Goal: Task Accomplishment & Management: Manage account settings

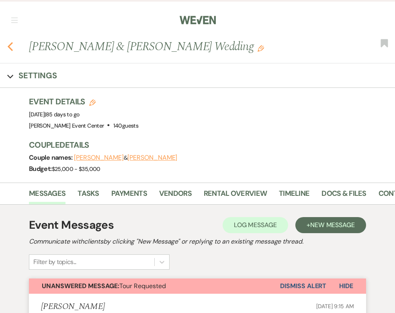
click at [8, 44] on icon "Previous" at bounding box center [10, 47] width 6 height 10
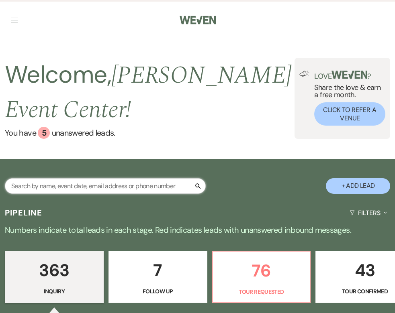
click at [128, 184] on input "text" at bounding box center [105, 186] width 201 height 16
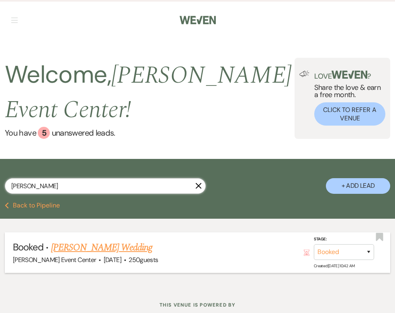
type input "ramiz"
click at [82, 248] on link "Ramiz Zaidi's Wedding" at bounding box center [102, 247] width 102 height 14
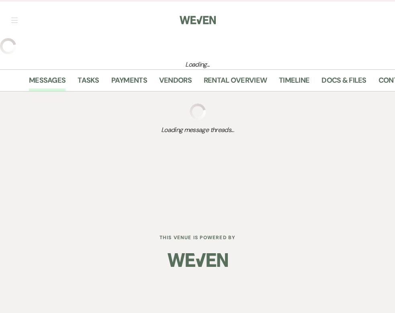
select select "5"
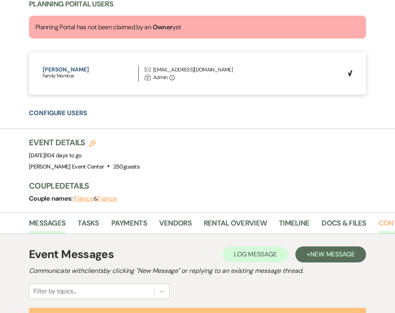
scroll to position [0, 63]
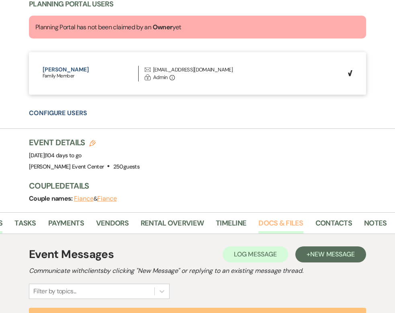
click at [272, 225] on link "Docs & Files" at bounding box center [280, 226] width 45 height 16
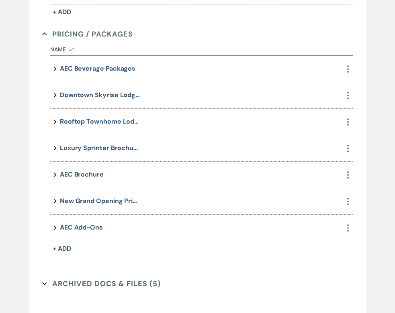
scroll to position [1052, 0]
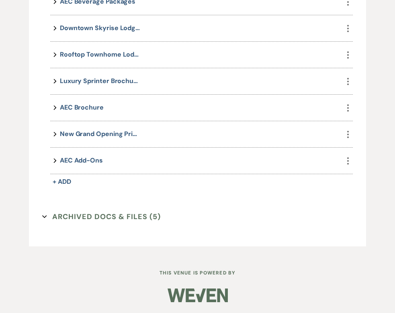
click at [135, 215] on button "Archived Docs & Files (5) Expand" at bounding box center [101, 217] width 118 height 12
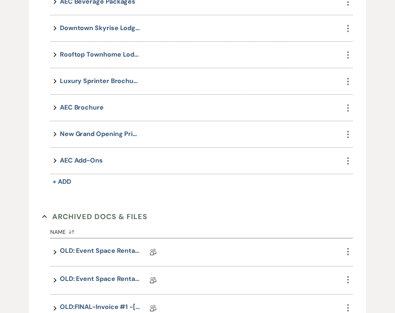
scroll to position [1208, 0]
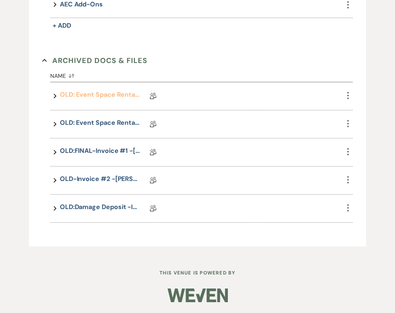
click at [96, 97] on link "OLD: Event Space Rental Agreement - Ramiz Zaidi" at bounding box center [100, 96] width 80 height 12
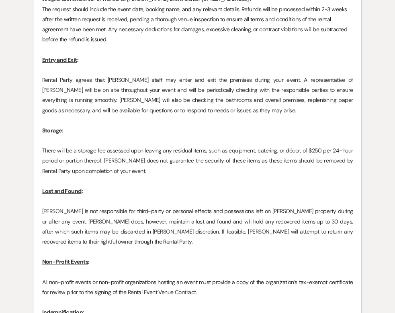
scroll to position [3575, 0]
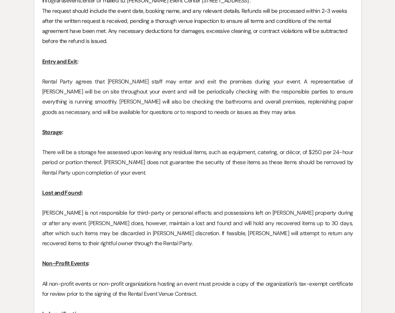
scroll to position [1052, 0]
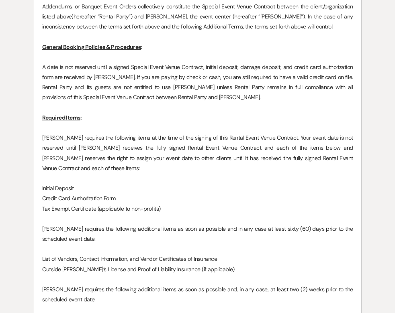
select select "5"
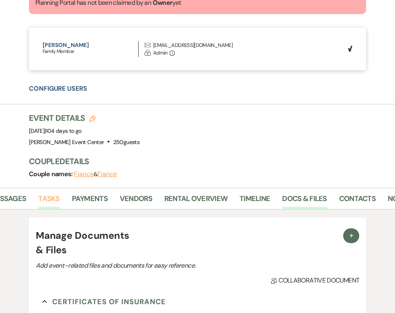
scroll to position [0, 63]
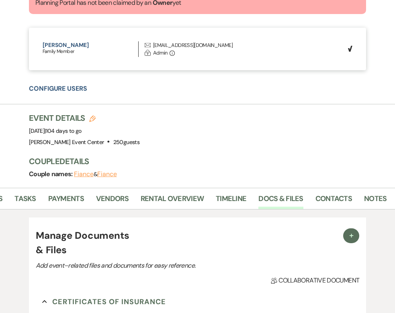
click at [308, 194] on li "Docs & Files" at bounding box center [286, 200] width 57 height 18
click at [321, 197] on link "Contacts" at bounding box center [334, 201] width 37 height 16
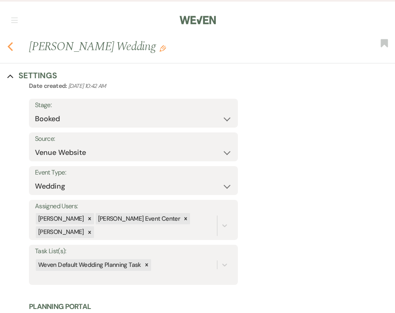
click at [13, 46] on icon "Previous" at bounding box center [10, 47] width 6 height 10
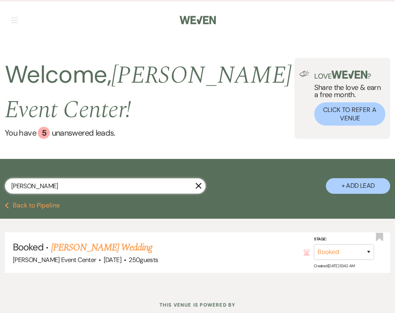
drag, startPoint x: 62, startPoint y: 185, endPoint x: 89, endPoint y: 187, distance: 26.9
click at [63, 185] on input "ramiz" at bounding box center [105, 186] width 201 height 16
drag, startPoint x: 198, startPoint y: 186, endPoint x: 102, endPoint y: 187, distance: 96.4
click at [198, 186] on use "button" at bounding box center [199, 186] width 6 height 6
click at [198, 187] on icon "X" at bounding box center [198, 186] width 6 height 6
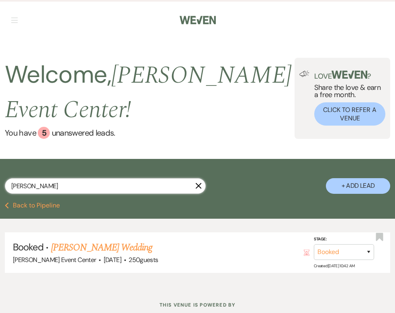
click at [102, 189] on input "ramiz" at bounding box center [105, 186] width 201 height 16
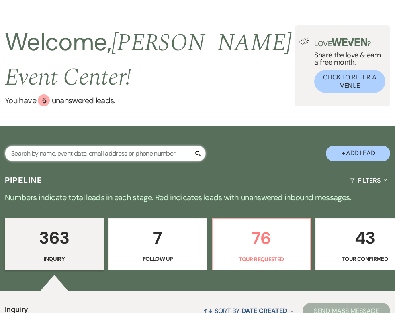
scroll to position [37, 0]
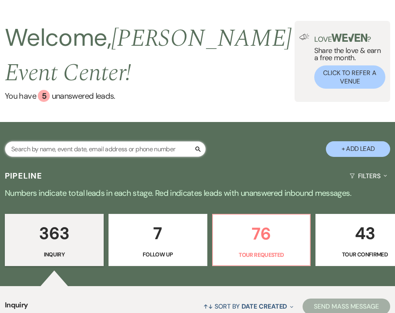
paste input "Joyce Rice"
type input "Joyce Rice"
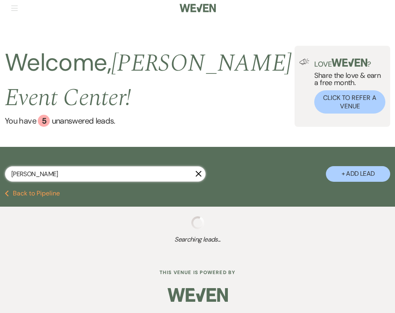
select select "2"
select select "8"
select select "6"
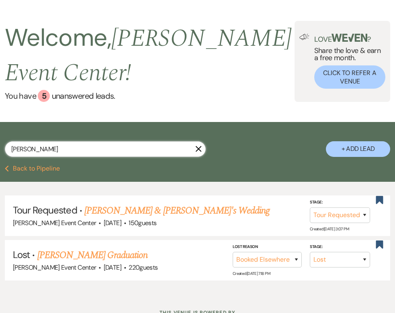
scroll to position [77, 0]
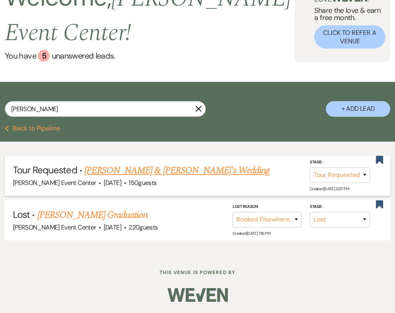
click at [111, 170] on link "Antuwon Butler & Khyana Price's Wedding" at bounding box center [176, 170] width 185 height 14
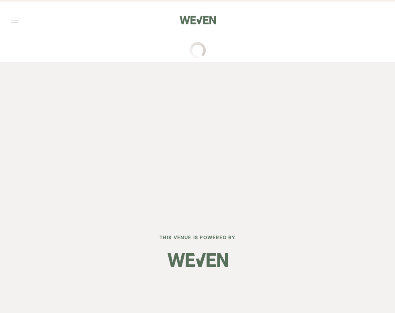
select select "2"
select select "5"
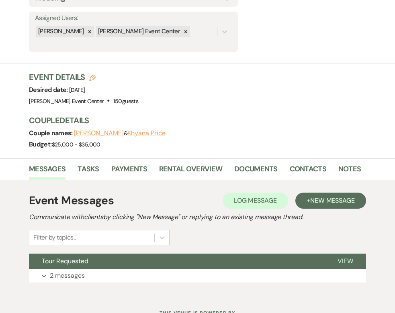
scroll to position [228, 0]
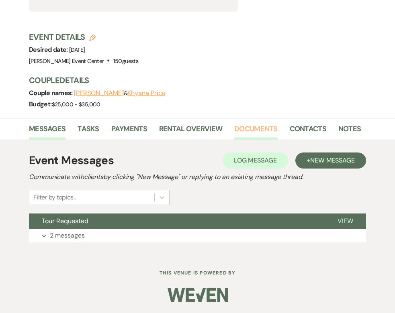
click at [238, 126] on link "Documents" at bounding box center [255, 131] width 43 height 16
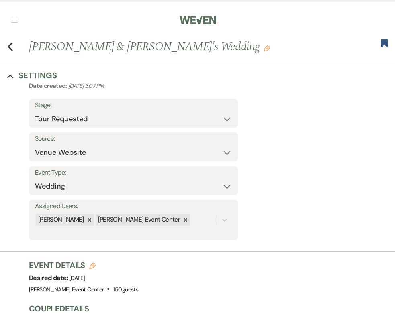
click at [14, 45] on div "Previous Antuwon Butler & Khyana Price's Wedding Edit Bookmark" at bounding box center [195, 50] width 399 height 25
click at [11, 49] on use "button" at bounding box center [10, 46] width 5 height 9
select select "2"
select select "8"
select select "6"
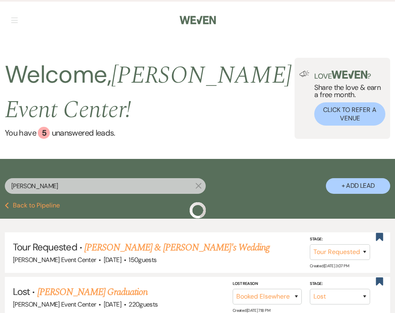
scroll to position [65, 0]
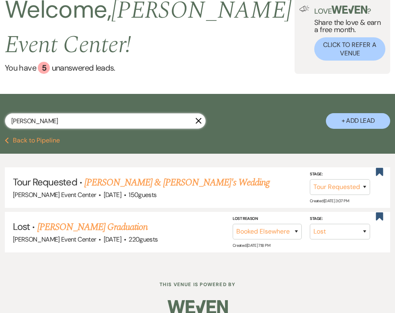
click at [193, 124] on input "Joyce Rice" at bounding box center [105, 121] width 201 height 16
click at [196, 123] on icon "X" at bounding box center [198, 121] width 6 height 6
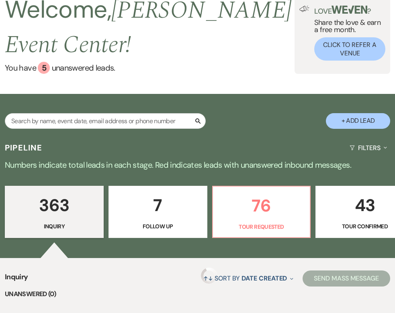
scroll to position [37, 0]
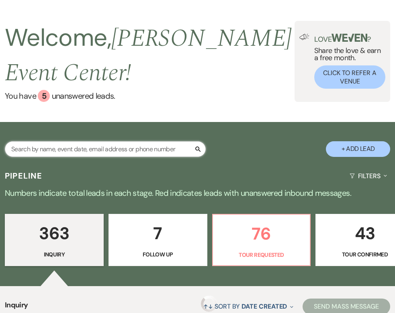
click at [36, 151] on input "text" at bounding box center [105, 149] width 201 height 16
paste input "s.coffer@1choicetax.com"
type input "s.coffer@1choicetax.com"
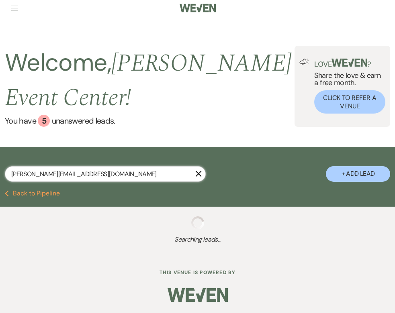
scroll to position [33, 0]
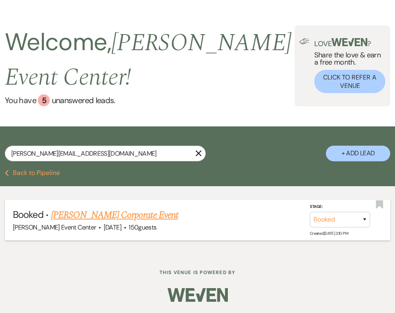
click at [161, 218] on link "Sommer Coffer's Corporate Event" at bounding box center [114, 215] width 127 height 14
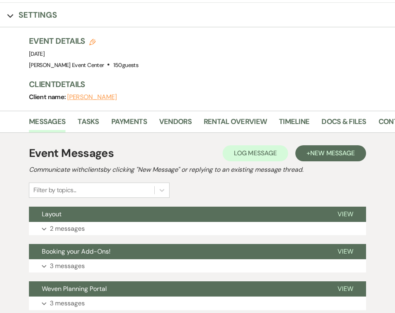
scroll to position [59, 0]
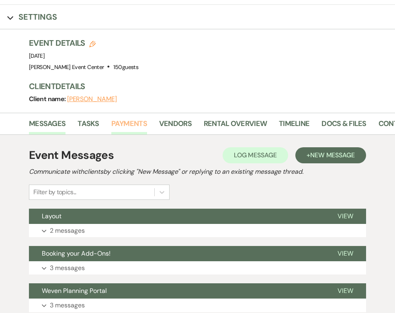
click at [136, 120] on link "Payments" at bounding box center [129, 126] width 36 height 16
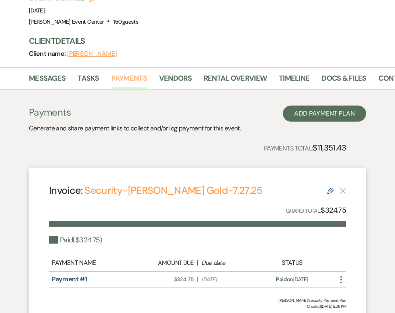
scroll to position [0, 63]
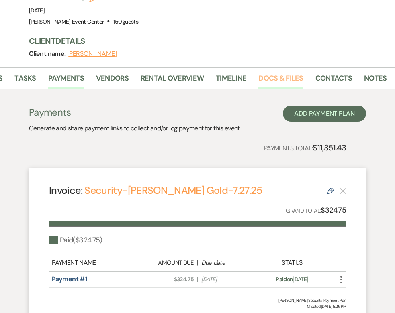
click at [278, 77] on link "Docs & Files" at bounding box center [280, 81] width 45 height 16
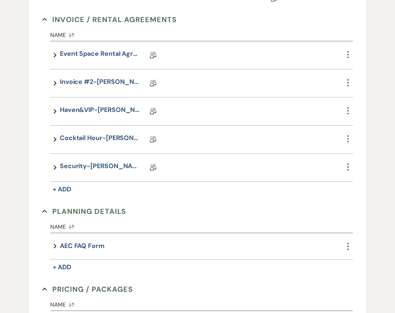
scroll to position [268, 0]
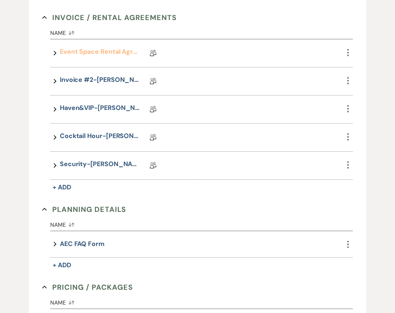
click at [89, 52] on link "Event Space Rental Agreement-Sommer Coffer-Rose Gold-7.27.25" at bounding box center [100, 53] width 80 height 12
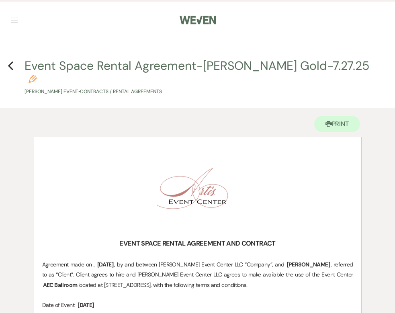
scroll to position [268, 0]
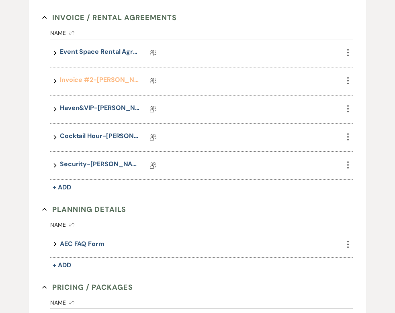
click at [108, 79] on link "Invoice #2-Sommer Coffer-Rose Gold-7.27.25" at bounding box center [100, 81] width 80 height 12
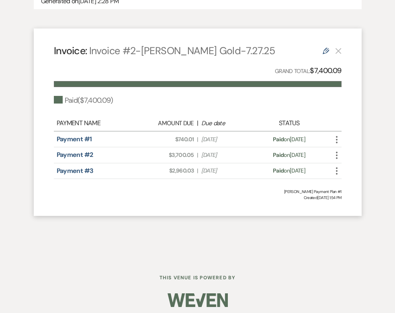
scroll to position [499, 0]
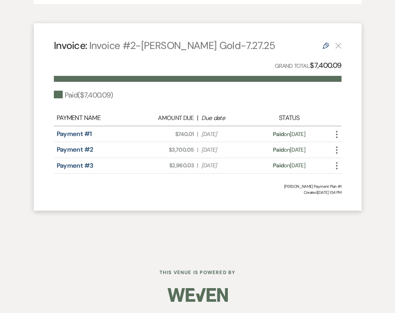
click at [214, 165] on span "Due Date Jun 28, 2025" at bounding box center [225, 165] width 48 height 8
click at [70, 165] on link "Payment #3" at bounding box center [75, 165] width 37 height 8
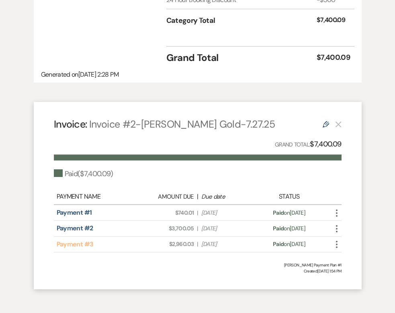
scroll to position [0, 0]
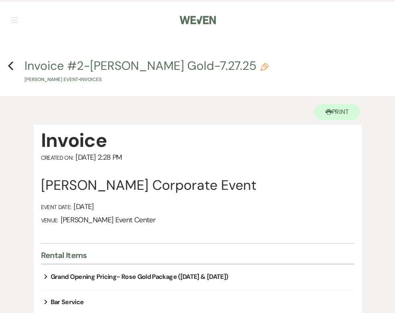
click at [16, 69] on h4 "Previous Invoice #2-Sommer Coffer-Rose Gold-7.27.25 Pencil Sommer Coffer's Even…" at bounding box center [197, 70] width 395 height 26
click at [10, 65] on icon "Previous" at bounding box center [11, 66] width 6 height 10
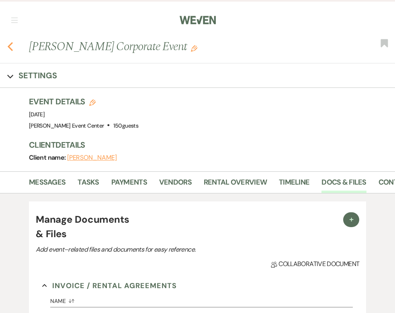
click at [13, 45] on icon "Previous" at bounding box center [10, 47] width 6 height 10
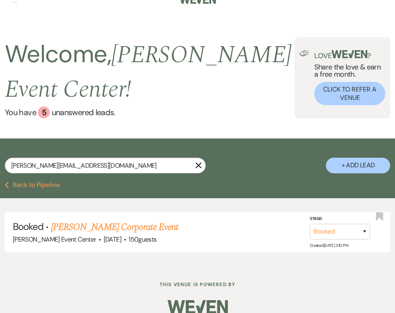
click at [198, 166] on use "button" at bounding box center [199, 166] width 6 height 6
click at [200, 164] on div "s.coffer@1choicetax.com X + Add Lead" at bounding box center [197, 160] width 395 height 43
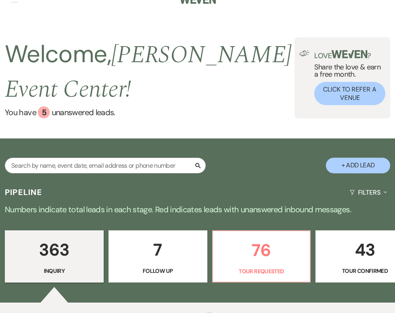
scroll to position [37, 0]
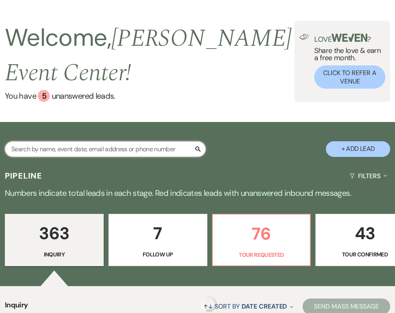
click at [84, 148] on input "text" at bounding box center [105, 149] width 201 height 16
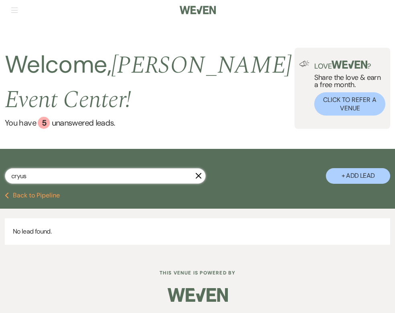
scroll to position [10, 0]
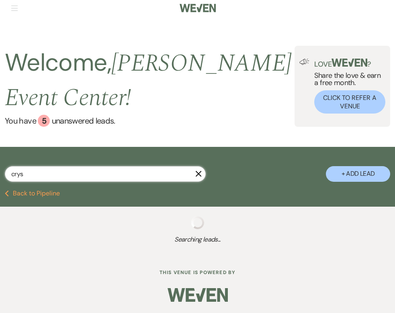
type input "cryst"
select select "2"
select select "8"
select select "7"
select select "8"
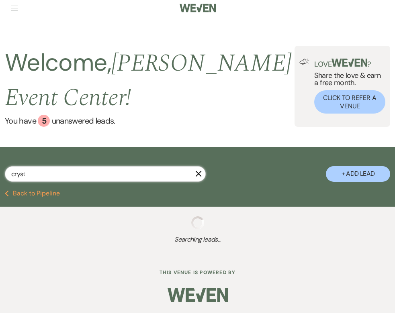
select select "8"
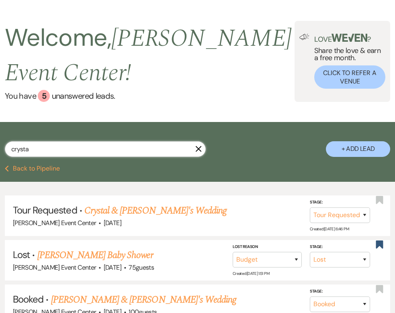
type input "crystal"
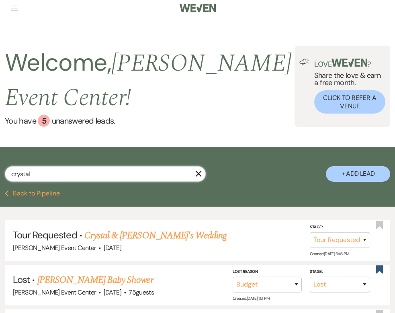
select select "2"
select select "8"
select select "7"
select select "8"
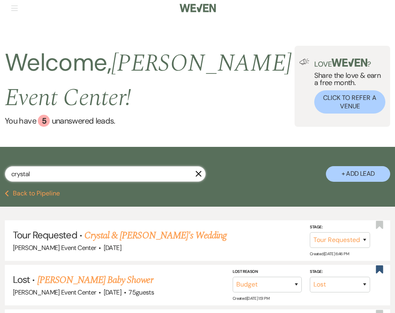
scroll to position [37, 0]
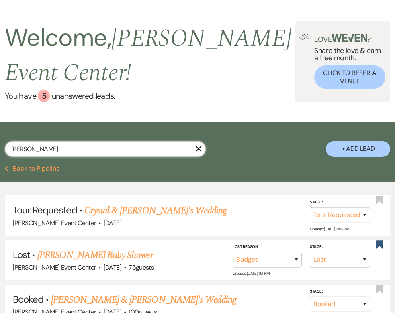
type input "crystal colbert"
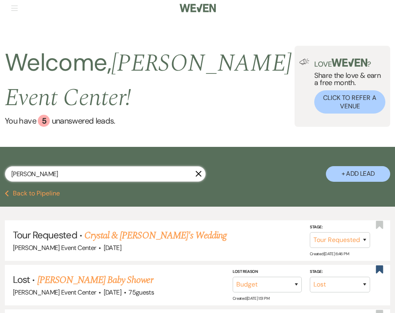
select select "2"
select select "8"
select select "4"
select select "8"
select select "7"
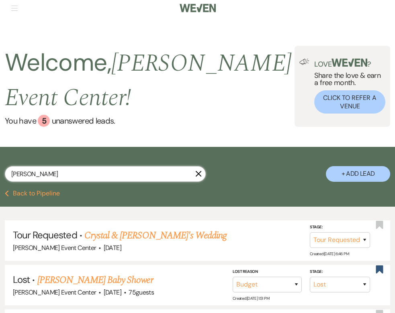
select select "8"
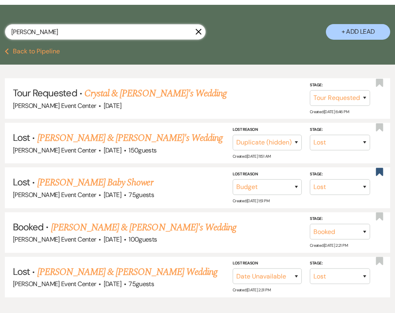
scroll to position [211, 0]
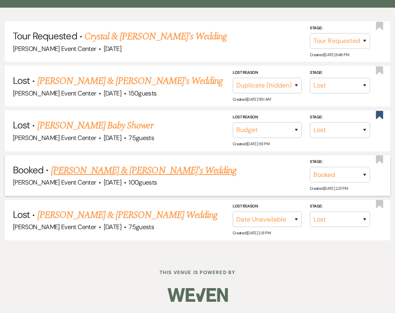
click at [29, 169] on span "Booked" at bounding box center [28, 170] width 31 height 12
click at [104, 169] on link "[PERSON_NAME] & [PERSON_NAME]'s Wedding" at bounding box center [143, 170] width 185 height 14
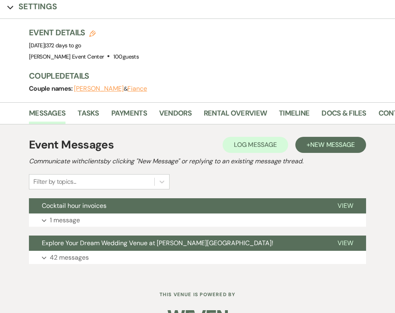
scroll to position [91, 0]
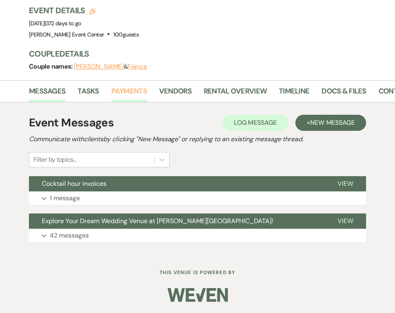
click at [121, 93] on link "Payments" at bounding box center [129, 94] width 36 height 16
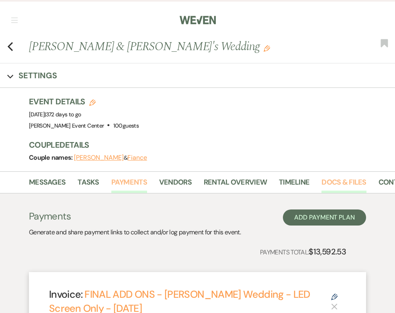
scroll to position [0, 63]
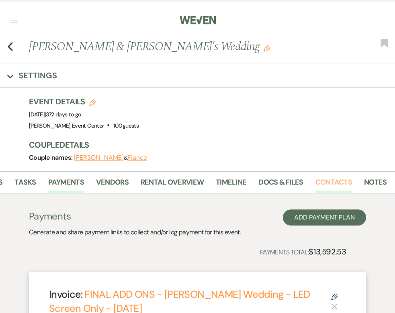
drag, startPoint x: 319, startPoint y: 183, endPoint x: 314, endPoint y: 185, distance: 5.6
click at [319, 183] on link "Contacts" at bounding box center [333, 185] width 37 height 16
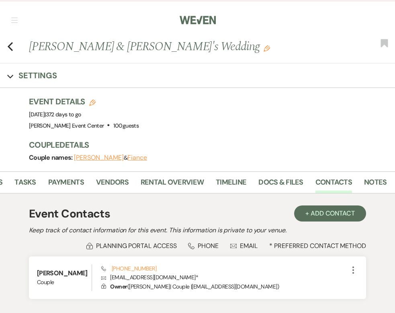
click at [12, 73] on button "Expand Settings" at bounding box center [32, 75] width 50 height 11
select select "20"
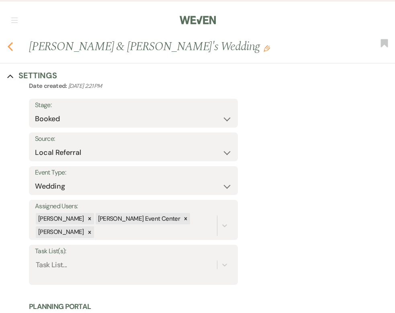
click at [11, 51] on icon "Previous" at bounding box center [10, 47] width 6 height 10
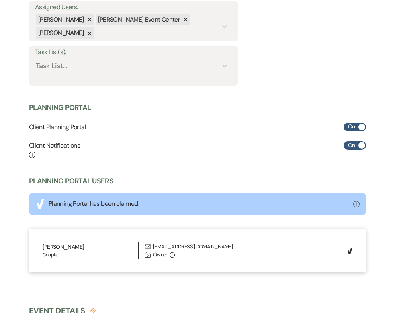
select select "2"
select select "8"
select select "4"
select select "8"
select select "7"
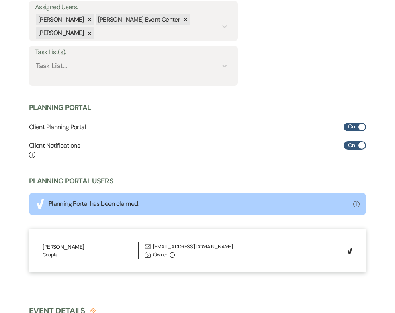
select select "8"
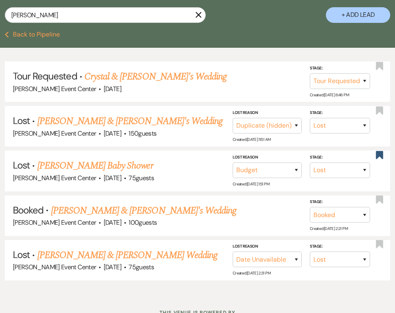
scroll to position [167, 0]
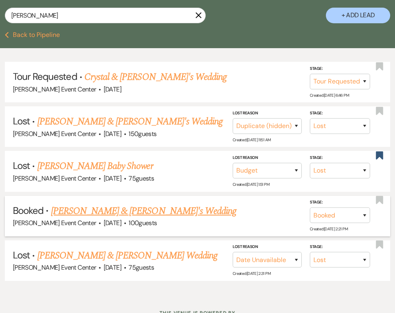
click at [143, 206] on link "[PERSON_NAME] & [PERSON_NAME]'s Wedding" at bounding box center [143, 211] width 185 height 14
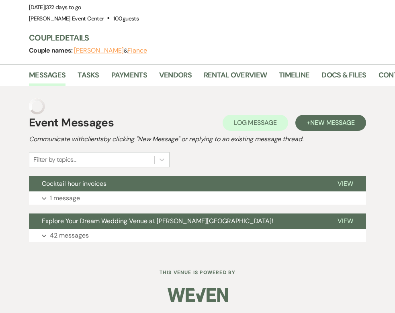
scroll to position [91, 0]
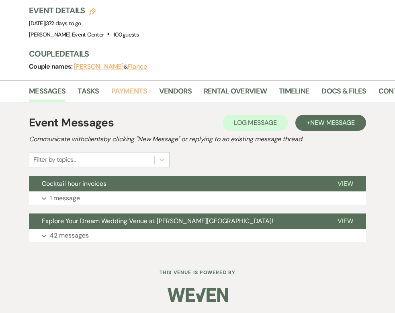
drag, startPoint x: 129, startPoint y: 94, endPoint x: 120, endPoint y: 163, distance: 70.0
click at [129, 93] on link "Payments" at bounding box center [129, 94] width 36 height 16
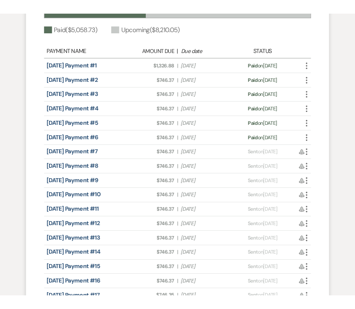
scroll to position [590, 0]
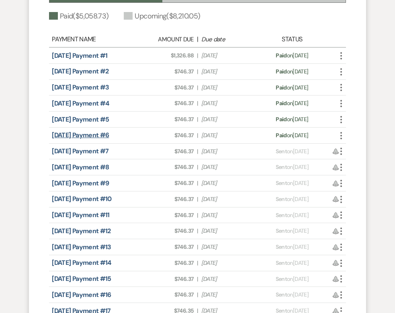
click at [82, 134] on link "[DATE] Payment #6" at bounding box center [80, 135] width 57 height 8
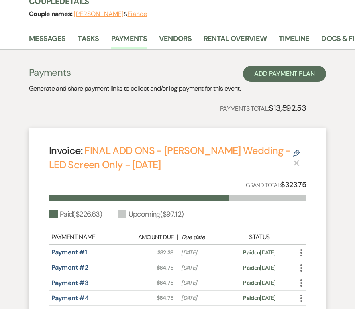
scroll to position [0, 0]
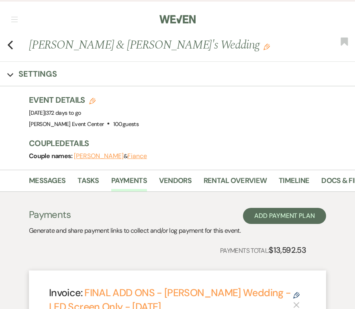
click at [14, 46] on div "Previous Crystal Colbert & Fiance's Wedding Edit Bookmark" at bounding box center [175, 49] width 359 height 25
click at [10, 45] on icon "Previous" at bounding box center [10, 45] width 6 height 10
select select "2"
select select "8"
select select "4"
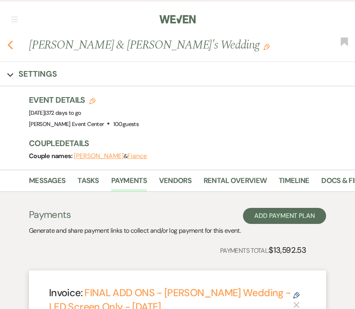
select select "8"
select select "7"
select select "8"
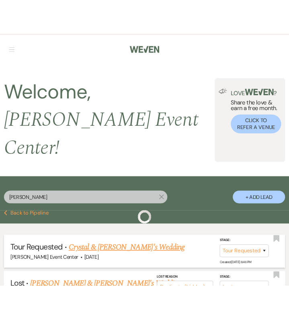
scroll to position [167, 0]
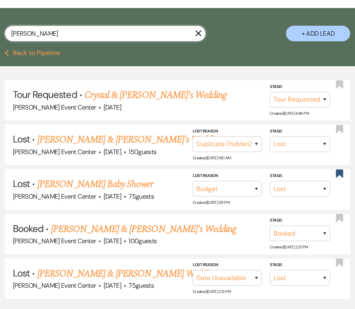
click at [110, 26] on input "crystal colbert" at bounding box center [105, 34] width 201 height 16
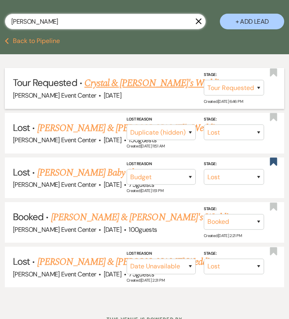
scroll to position [0, 0]
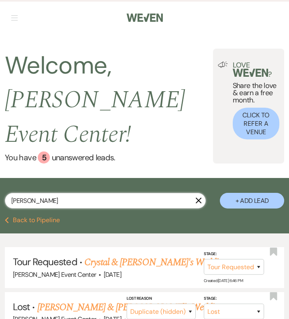
click at [91, 193] on input "crystal colbert" at bounding box center [105, 201] width 201 height 16
type input "c"
type input "the pa"
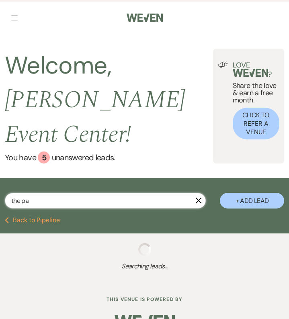
select select "5"
select select "4"
select select "2"
select select "8"
select select "1"
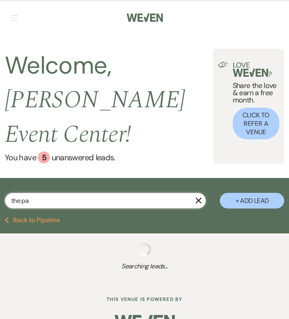
select select "8"
select select "7"
select select "5"
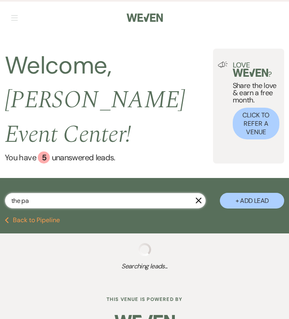
select select "4"
select select "2"
select select "8"
select select "5"
select select "2"
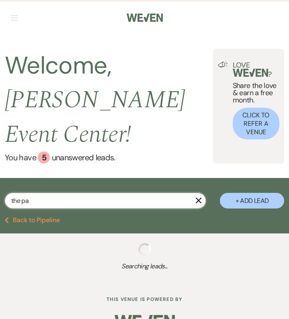
select select "2"
select select "8"
select select "5"
select select "8"
select select "6"
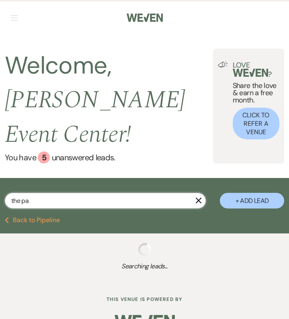
select select "8"
select select "6"
select select "8"
select select "6"
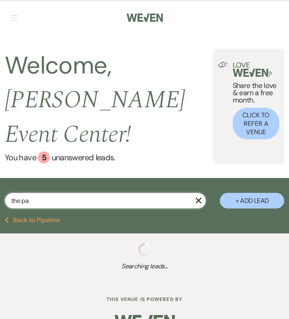
select select "8"
select select "4"
select select "8"
select select "4"
select select "8"
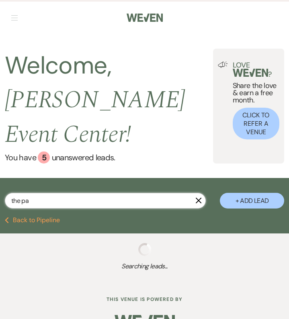
select select "1"
select select "8"
select select "6"
select select "8"
select select "6"
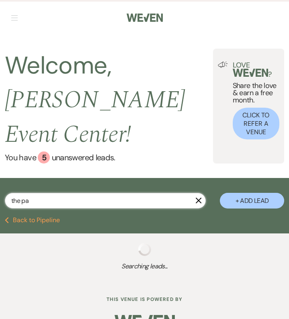
select select "8"
select select "11"
select select "8"
select select "6"
select select "8"
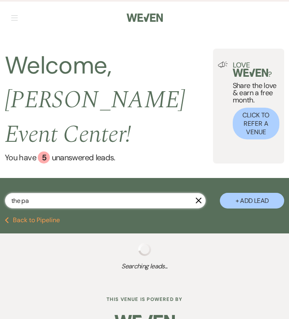
select select "7"
select select "8"
select select "1"
type input "the peaco"
select select "6"
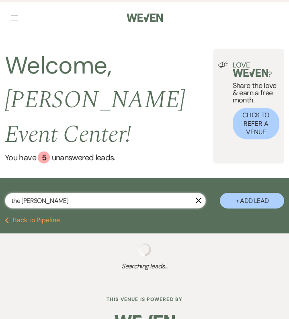
select select "2"
select select "5"
select select "6"
select select "4"
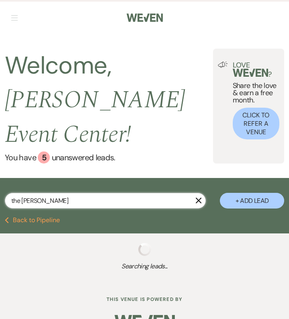
select select "8"
select select "4"
select select "5"
select select "2"
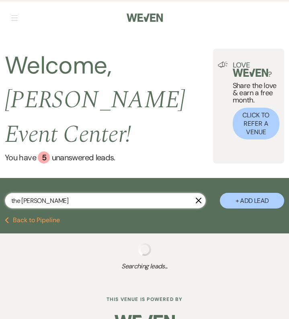
select select "6"
select select "8"
select select "1"
select select "8"
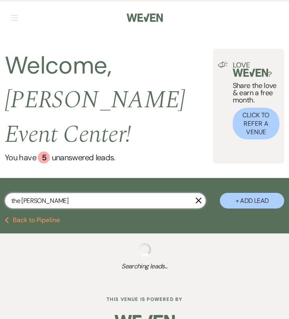
select select "8"
select select "9"
select select "4"
select select "8"
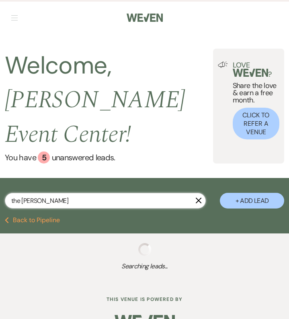
select select "8"
select select "4"
select select "8"
select select "7"
select select "8"
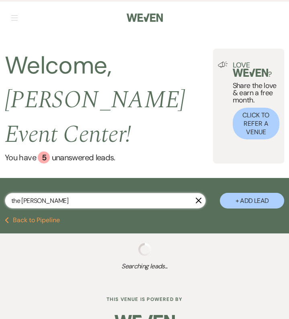
select select "1"
select select "8"
select select "10"
select select "8"
select select "4"
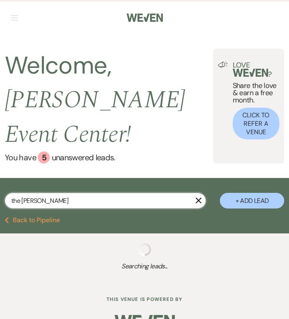
select select "8"
select select "6"
select select "5"
select select "8"
select select "4"
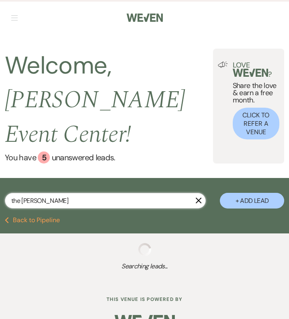
select select "8"
select select "7"
select select "8"
select select "6"
select select "5"
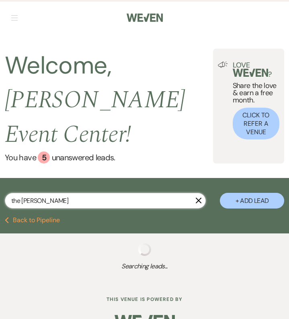
select select "5"
select select "8"
select select "5"
select select "8"
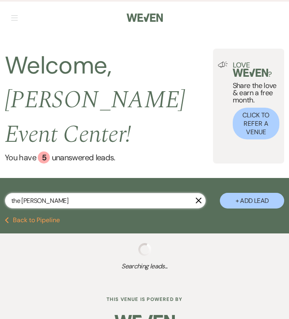
select select "4"
select select "8"
select select "6"
select select "4"
select select "8"
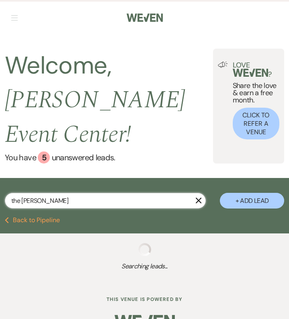
select select "5"
select select "8"
select select "1"
select select "2"
select select "8"
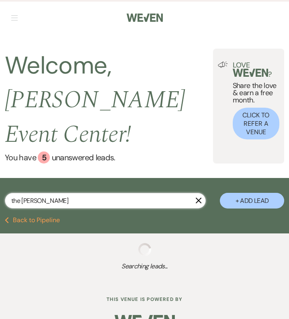
select select "8"
select select "7"
select select "8"
select select "5"
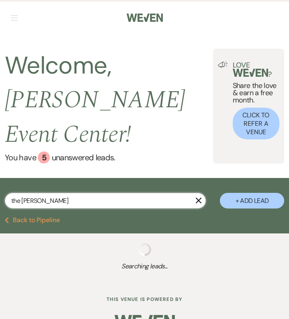
select select "8"
select select "5"
select select "2"
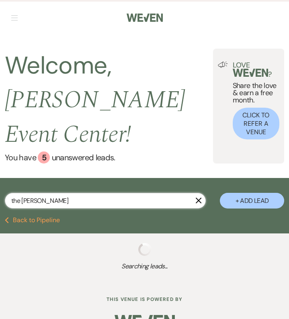
select select "8"
select select "1"
select select "2"
select select "8"
select select "6"
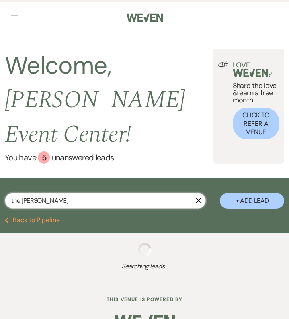
select select "8"
select select "5"
select select "8"
select select "7"
select select "2"
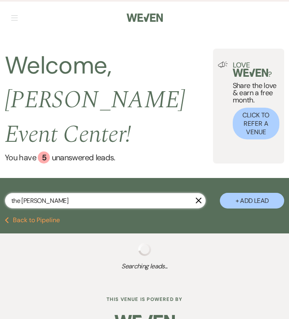
select select "8"
select select "6"
select select "4"
select select "8"
select select "1"
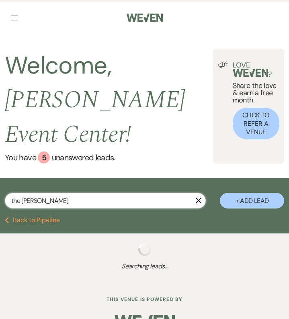
select select "8"
select select "7"
select select "2"
select select "8"
select select "1"
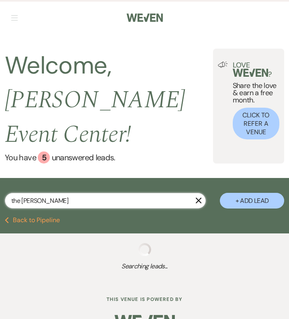
select select "8"
select select "6"
select select "8"
select select "6"
select select "8"
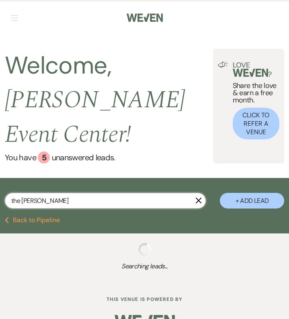
select select "6"
select select "4"
select select "5"
select select "6"
select select "8"
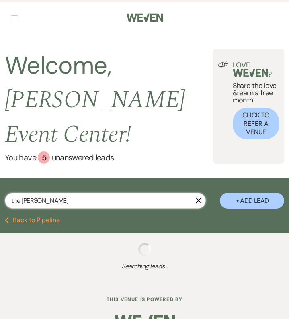
select select "4"
select select "8"
select select "4"
select select "8"
select select "1"
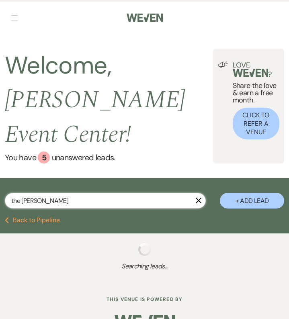
select select "8"
select select "1"
select select "8"
select select "6"
select select "8"
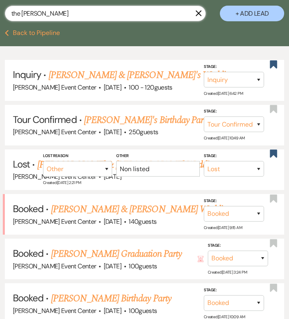
scroll to position [192, 0]
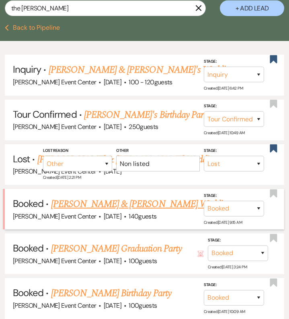
click at [51, 197] on link "Cuevas Peacock & Jazmine Peacock's Wedding" at bounding box center [141, 204] width 180 height 14
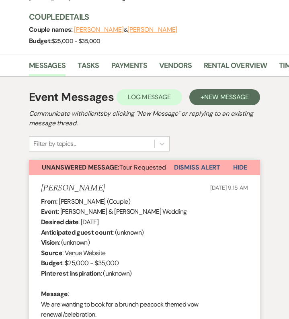
scroll to position [0, 169]
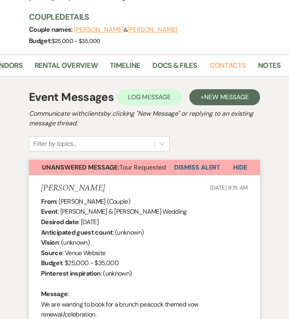
click at [230, 64] on link "Contacts" at bounding box center [227, 68] width 37 height 16
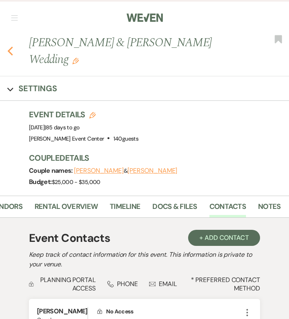
click at [12, 52] on icon "Previous" at bounding box center [10, 51] width 6 height 10
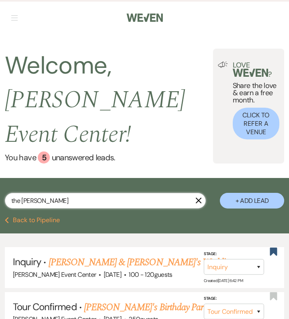
click at [75, 193] on input "the peaco" at bounding box center [105, 201] width 201 height 16
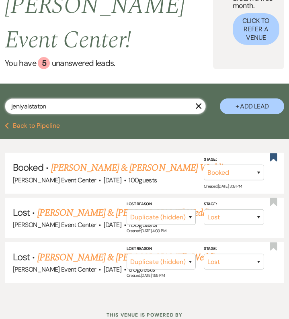
scroll to position [95, 0]
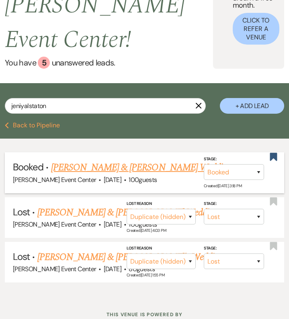
click at [121, 160] on link "Jeniya Staton & Jahmil Walker's Wedding" at bounding box center [141, 167] width 180 height 14
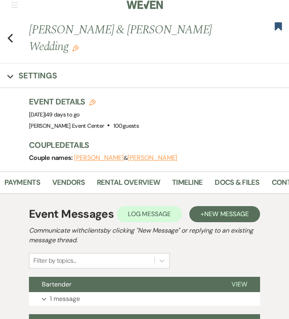
scroll to position [0, 169]
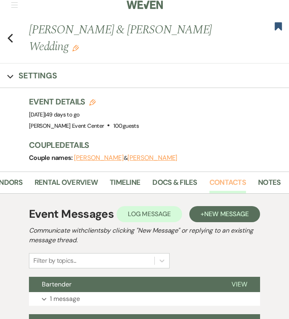
click at [222, 177] on link "Contacts" at bounding box center [227, 185] width 37 height 16
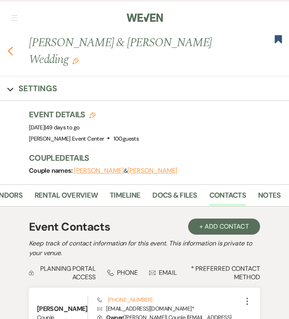
click at [10, 47] on use "button" at bounding box center [10, 51] width 5 height 9
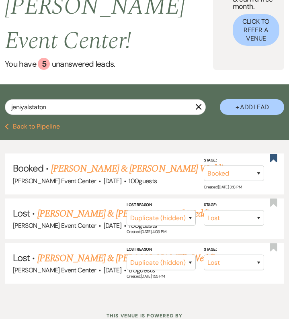
click at [197, 104] on use "button" at bounding box center [199, 107] width 6 height 6
click at [213, 70] on div "Love ? Share the love & earn a free month. Click to Refer a Venue" at bounding box center [248, 12] width 71 height 115
click at [84, 59] on span "Artis Event Center !" at bounding box center [95, 23] width 180 height 71
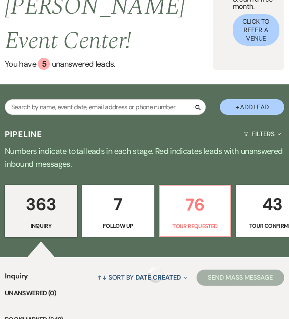
scroll to position [37, 0]
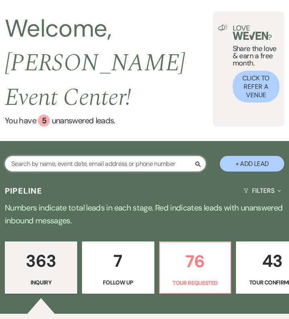
click at [89, 156] on input "text" at bounding box center [105, 164] width 201 height 16
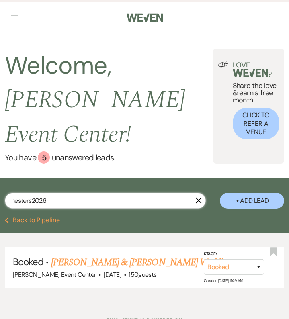
scroll to position [8, 0]
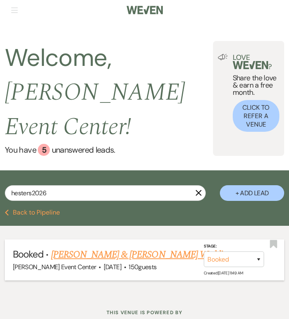
click at [43, 248] on span "Booked" at bounding box center [28, 254] width 31 height 12
click at [161, 247] on link "Maurice Hester & Jaylen Roby's Wedding" at bounding box center [141, 254] width 180 height 14
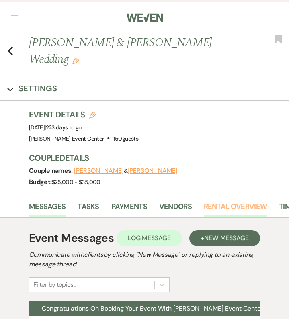
scroll to position [0, 169]
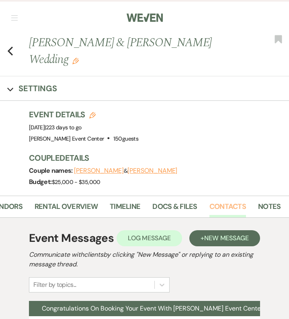
click at [230, 201] on link "Contacts" at bounding box center [227, 209] width 37 height 16
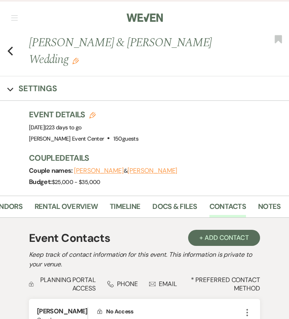
drag, startPoint x: 13, startPoint y: 45, endPoint x: 43, endPoint y: 81, distance: 47.0
click at [13, 45] on div "Previous Maurice Hester & Jaylen Roby's Wedding Edit Bookmark" at bounding box center [142, 55] width 293 height 42
click at [8, 47] on use "button" at bounding box center [10, 51] width 5 height 9
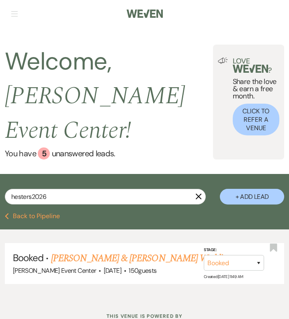
click at [198, 194] on use "button" at bounding box center [199, 197] width 6 height 6
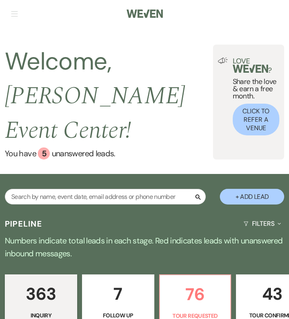
scroll to position [37, 0]
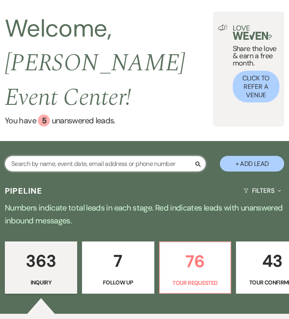
click at [86, 156] on input "text" at bounding box center [105, 164] width 201 height 16
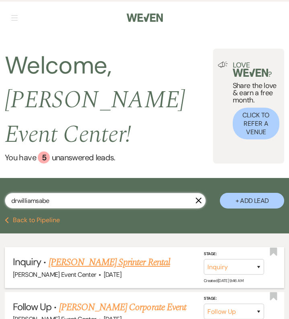
scroll to position [53, 0]
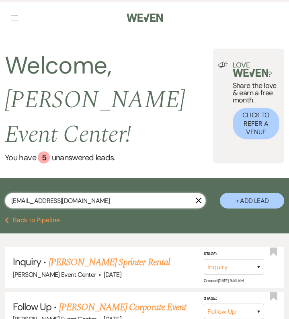
scroll to position [53, 0]
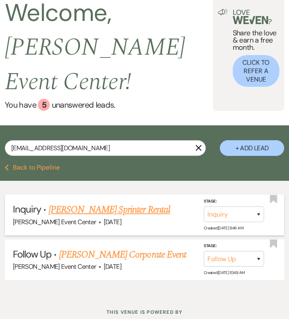
click at [81, 202] on link "Dr. Williams's Sprinter Rental" at bounding box center [109, 209] width 121 height 14
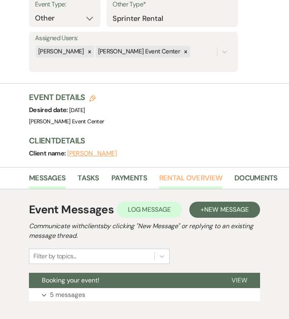
scroll to position [0, 81]
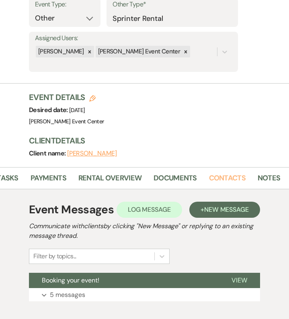
click at [223, 180] on link "Contacts" at bounding box center [227, 180] width 37 height 16
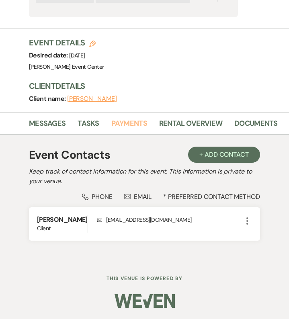
click at [122, 118] on link "Payments" at bounding box center [129, 126] width 36 height 16
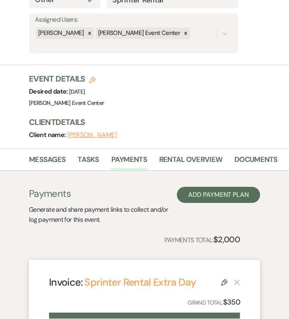
scroll to position [0, 81]
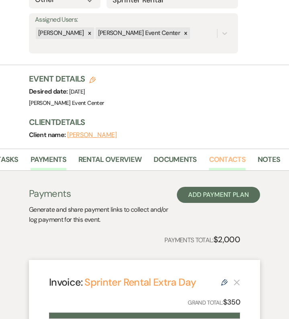
click at [224, 161] on link "Contacts" at bounding box center [227, 162] width 37 height 16
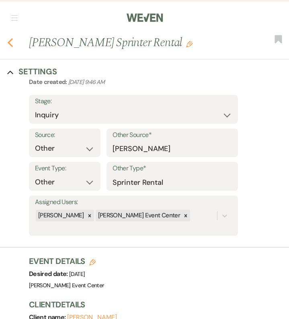
click at [9, 45] on icon "Previous" at bounding box center [10, 43] width 6 height 10
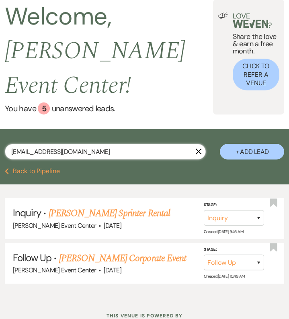
click at [151, 144] on input "drwilliamsabe@gmail.com" at bounding box center [105, 152] width 201 height 16
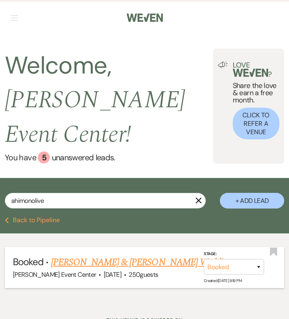
click at [56, 255] on link "Flore Hounto & Serge Ditu's Wedding" at bounding box center [141, 262] width 180 height 14
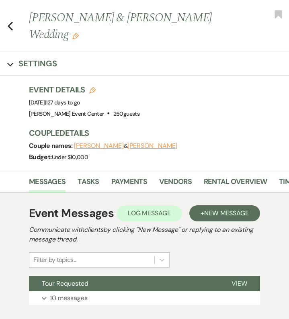
scroll to position [0, 169]
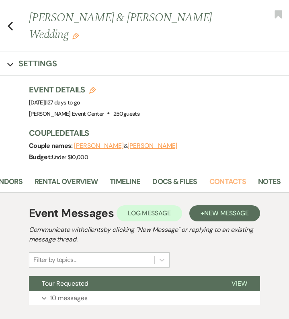
click at [229, 176] on link "Contacts" at bounding box center [227, 184] width 37 height 16
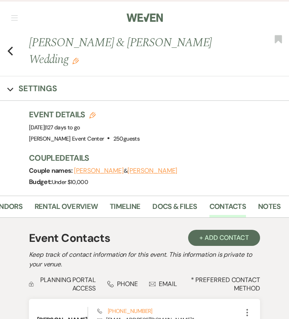
click at [8, 47] on div "Previous Flore Hounto & Serge Ditu's Wedding Edit Bookmark" at bounding box center [142, 55] width 293 height 42
click at [10, 46] on icon "Previous" at bounding box center [10, 51] width 6 height 10
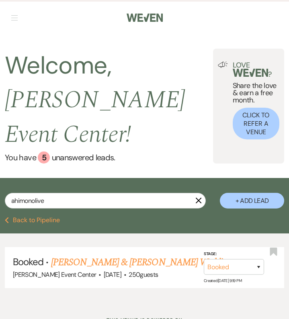
click at [198, 198] on use "button" at bounding box center [199, 201] width 6 height 6
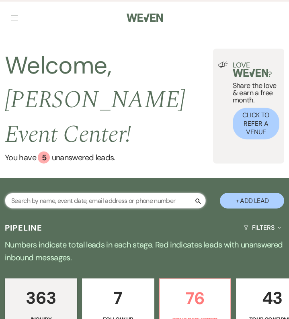
click at [71, 193] on input "text" at bounding box center [105, 201] width 201 height 16
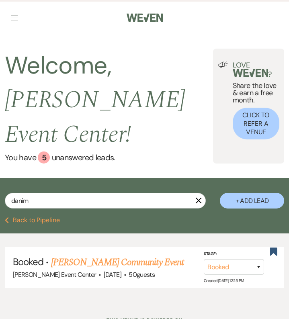
click at [51, 255] on link "Danielle Medlock's Community Event" at bounding box center [117, 262] width 132 height 14
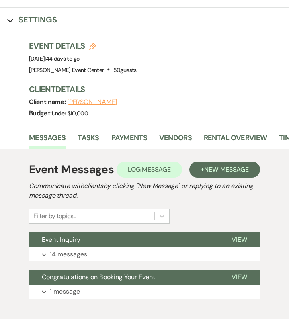
scroll to position [0, 169]
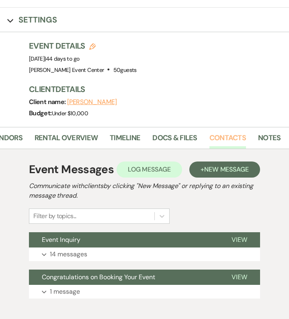
click at [218, 136] on link "Contacts" at bounding box center [227, 140] width 37 height 16
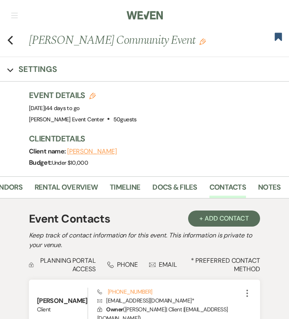
scroll to position [1, 0]
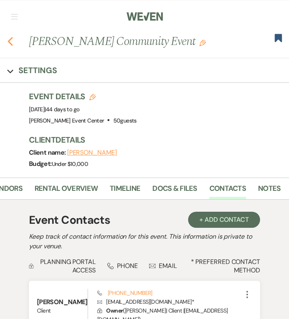
click at [12, 45] on icon "Previous" at bounding box center [10, 42] width 6 height 10
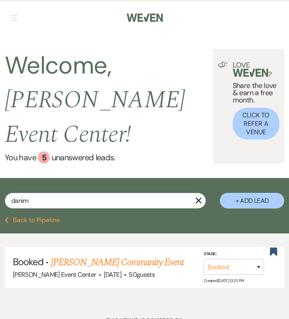
click at [197, 197] on icon "X" at bounding box center [198, 200] width 6 height 6
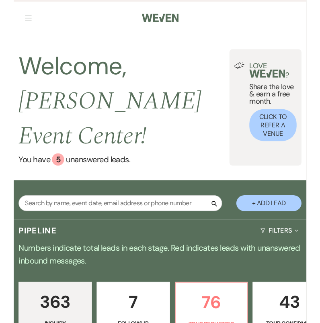
scroll to position [37, 0]
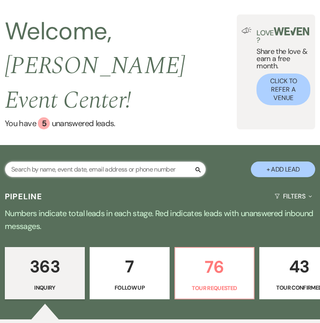
click at [77, 161] on input "text" at bounding box center [105, 169] width 201 height 16
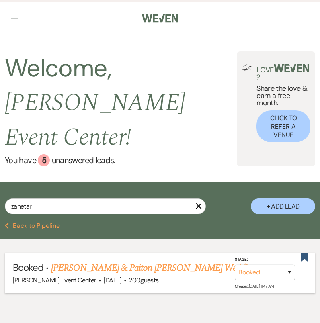
scroll to position [9, 0]
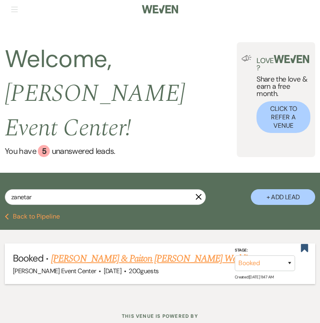
click at [32, 252] on span "Booked" at bounding box center [28, 258] width 31 height 12
click at [78, 251] on link "William Peoples & Paiton Maples's Wedding" at bounding box center [153, 258] width 205 height 14
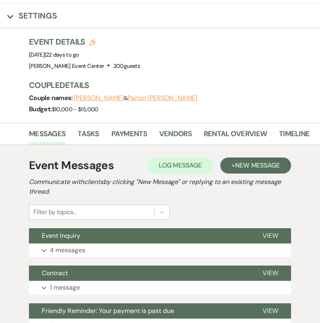
scroll to position [0, 138]
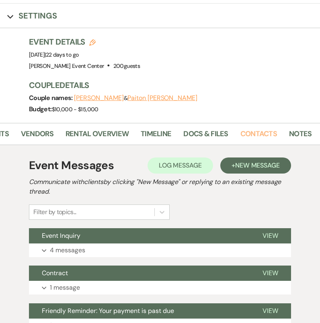
click at [246, 128] on link "Contacts" at bounding box center [258, 136] width 37 height 16
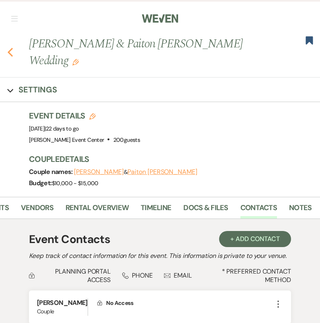
click at [11, 47] on icon "Previous" at bounding box center [10, 52] width 6 height 10
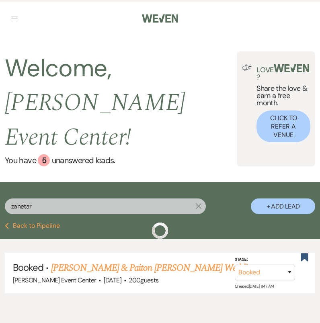
scroll to position [6, 0]
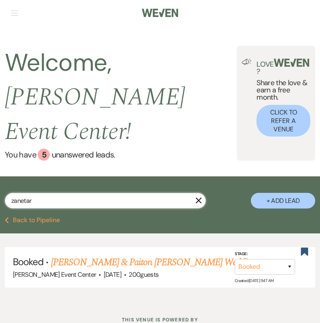
click at [39, 193] on input "zanetar" at bounding box center [105, 201] width 201 height 16
click at [44, 193] on input "zanetar" at bounding box center [105, 201] width 201 height 16
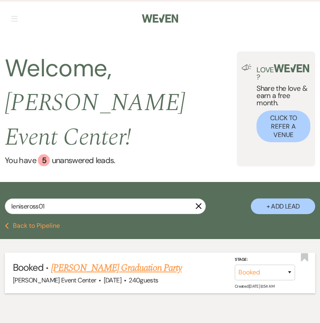
click at [124, 281] on span "·" at bounding box center [125, 281] width 2 height 0
click at [75, 261] on link "Michael Ross's Graduation Party" at bounding box center [116, 268] width 130 height 14
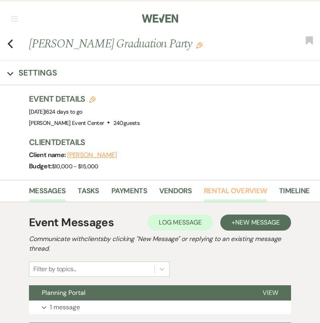
scroll to position [0, 138]
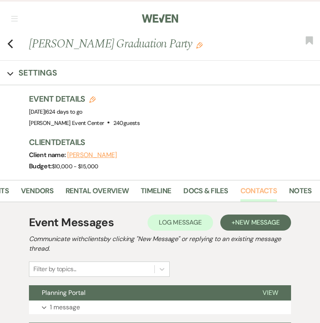
click at [254, 189] on link "Contacts" at bounding box center [258, 193] width 37 height 16
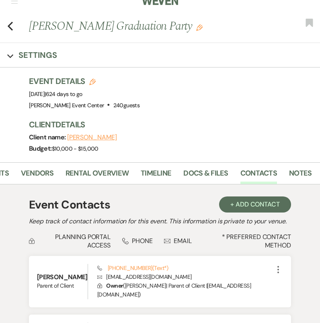
scroll to position [22, 0]
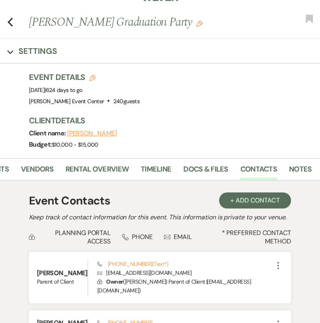
click at [12, 23] on icon "Previous" at bounding box center [10, 22] width 6 height 10
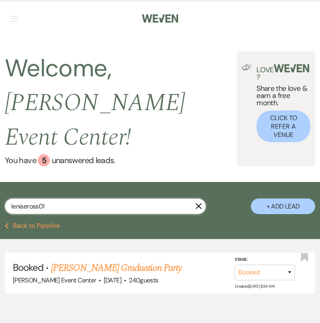
click at [47, 198] on input "leniseross01" at bounding box center [105, 206] width 201 height 16
click at [50, 198] on input "leniseross01" at bounding box center [105, 206] width 201 height 16
click at [49, 198] on input "leniseross01" at bounding box center [105, 206] width 201 height 16
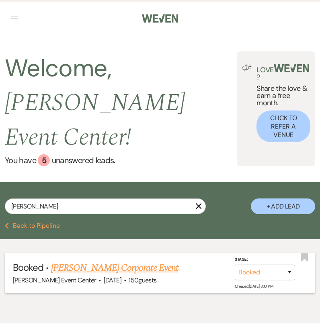
click at [90, 261] on link "Sommer Coffer's Corporate Event" at bounding box center [114, 268] width 127 height 14
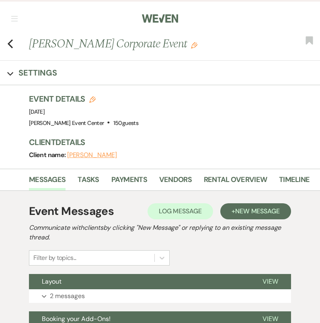
scroll to position [0, 138]
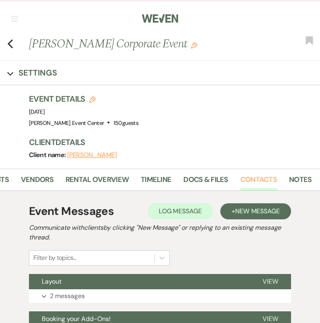
click at [271, 177] on link "Contacts" at bounding box center [258, 182] width 37 height 16
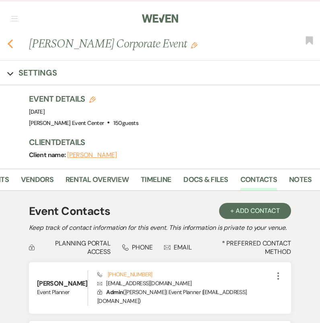
click at [12, 45] on icon "Previous" at bounding box center [10, 44] width 6 height 10
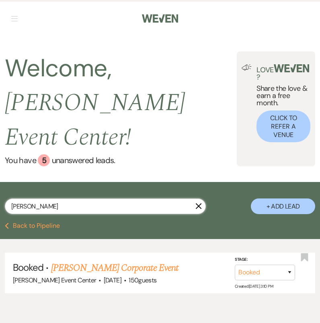
click at [90, 198] on input "s.coffer" at bounding box center [105, 206] width 201 height 16
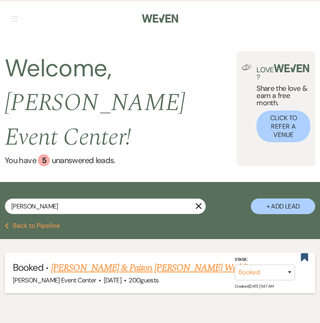
click at [104, 276] on span "Sep 6, 2025" at bounding box center [113, 280] width 18 height 8
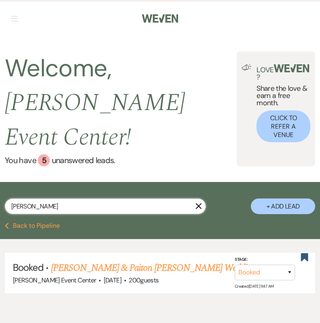
click at [63, 198] on input "zane" at bounding box center [105, 206] width 201 height 16
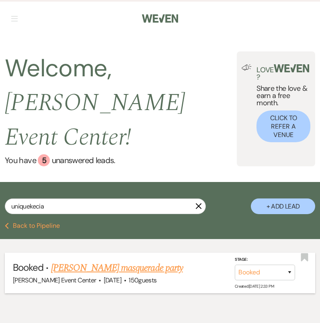
click at [88, 253] on li "Booked · Kecia Abran's masquerade party Artis Event Center · Oct 24, 2026 · 150…" at bounding box center [160, 273] width 310 height 41
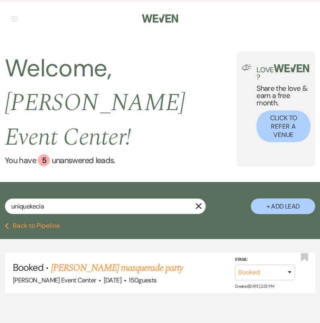
click at [87, 261] on link "Kecia Abran's masquerade party" at bounding box center [117, 268] width 132 height 14
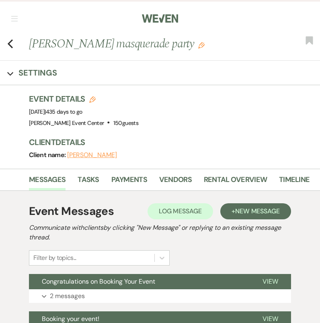
scroll to position [0, 138]
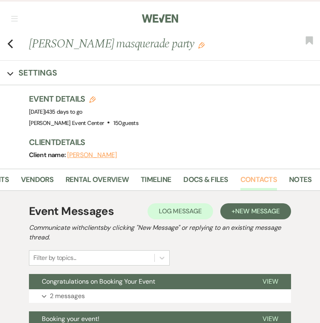
click at [261, 180] on link "Contacts" at bounding box center [258, 182] width 37 height 16
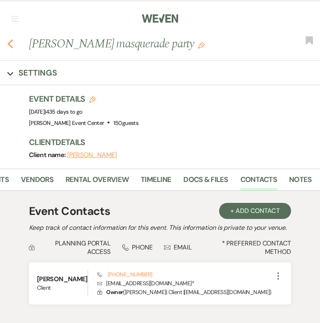
click at [10, 47] on icon "Previous" at bounding box center [10, 44] width 6 height 10
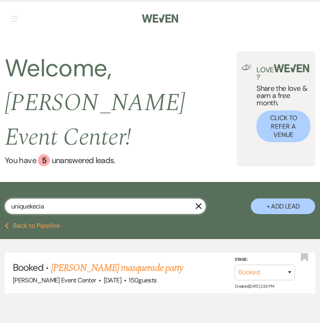
click at [69, 198] on input "uniquekecia" at bounding box center [105, 206] width 201 height 16
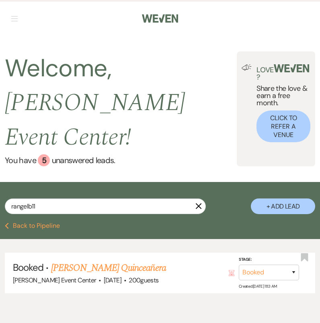
click at [107, 261] on link "Brenda Rangel's Quinceañera" at bounding box center [108, 268] width 115 height 14
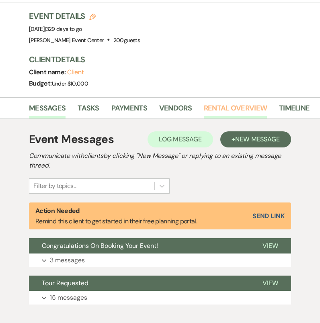
scroll to position [0, 138]
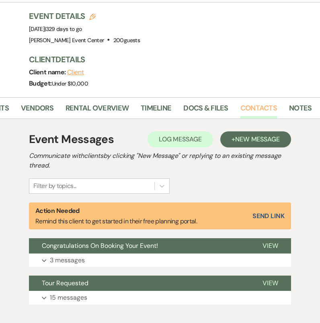
click at [261, 108] on link "Contacts" at bounding box center [258, 110] width 37 height 16
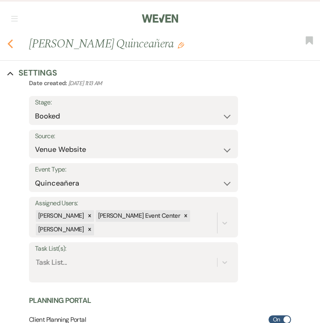
click at [12, 45] on icon "Previous" at bounding box center [10, 44] width 6 height 10
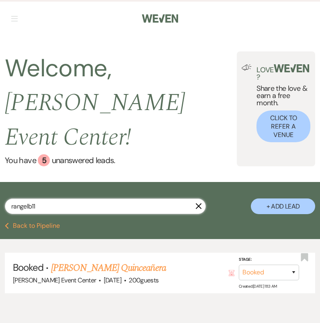
click at [88, 198] on input "rangelb11" at bounding box center [105, 206] width 201 height 16
click at [87, 198] on input "rangelb11" at bounding box center [105, 206] width 201 height 16
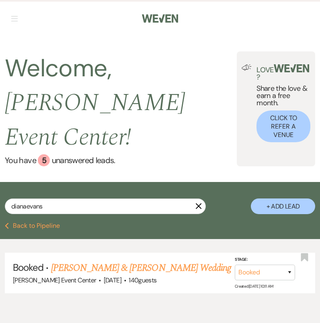
click at [167, 261] on link "Joshua Chari & Diana Acosta's Wedding" at bounding box center [141, 268] width 180 height 14
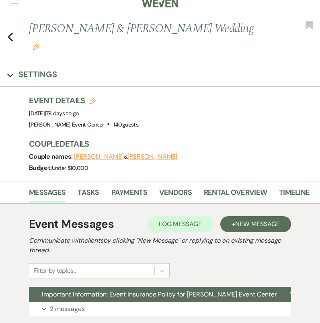
scroll to position [0, 138]
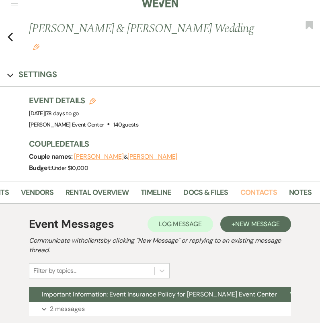
click at [242, 187] on link "Contacts" at bounding box center [258, 195] width 37 height 16
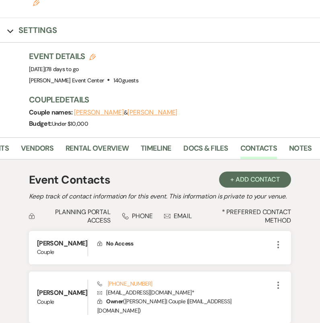
scroll to position [58, 0]
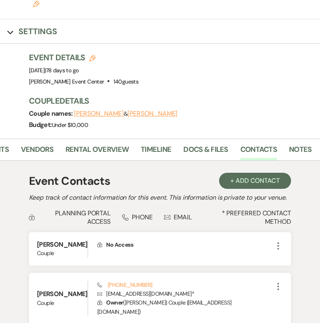
click at [10, 29] on icon "Expand" at bounding box center [10, 32] width 6 height 6
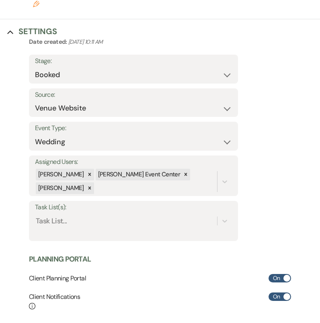
click at [14, 26] on button "Collapse Settings" at bounding box center [32, 31] width 50 height 11
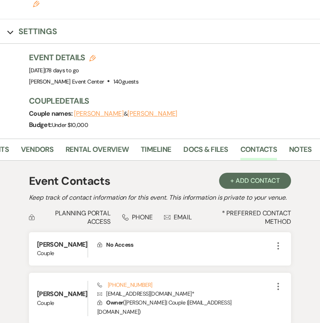
click at [9, 29] on icon "Expand" at bounding box center [10, 32] width 6 height 6
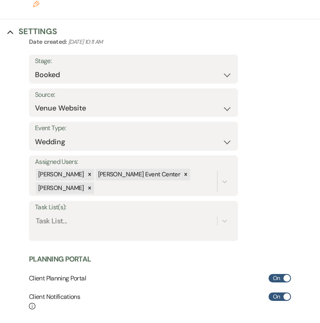
scroll to position [0, 0]
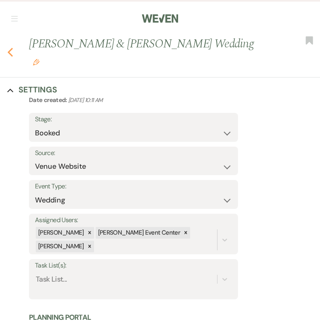
click at [11, 48] on use "button" at bounding box center [10, 52] width 5 height 9
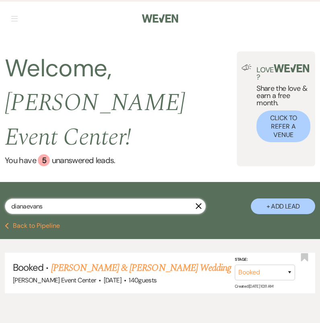
click at [100, 198] on input "dianaevans" at bounding box center [105, 206] width 201 height 16
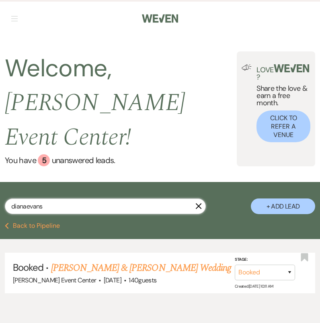
click at [100, 198] on input "dianaevans" at bounding box center [105, 206] width 201 height 16
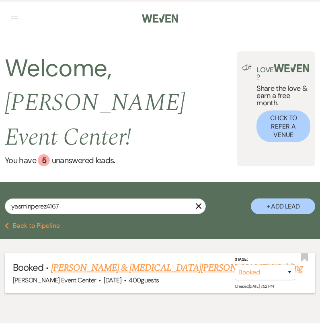
click at [153, 275] on div "Artis Event Center · Dec 13, 2025 · 400 guests" at bounding box center [160, 280] width 294 height 10
click at [125, 261] on link "Moises & Yasmin Perez's Wedding" at bounding box center [176, 268] width 251 height 14
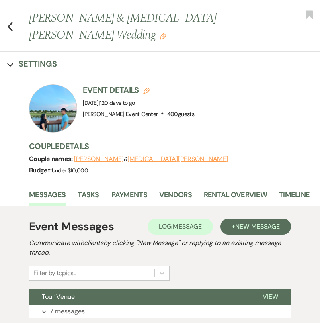
scroll to position [0, 138]
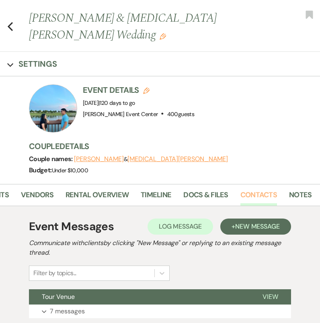
click at [242, 189] on link "Contacts" at bounding box center [258, 197] width 37 height 16
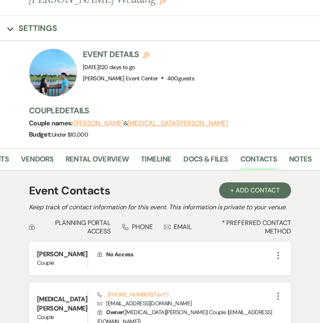
scroll to position [62, 0]
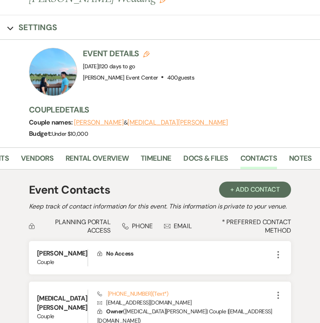
click at [7, 25] on icon "Expand" at bounding box center [10, 28] width 6 height 6
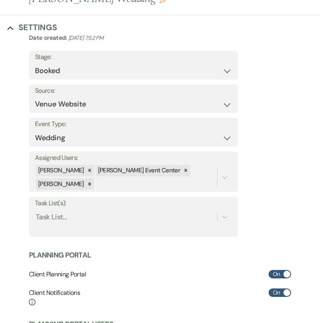
scroll to position [0, 0]
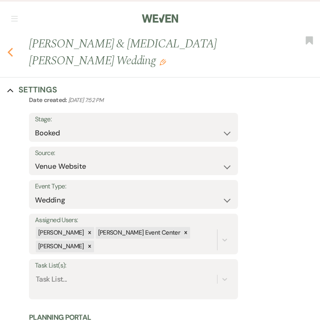
click at [12, 47] on icon "Previous" at bounding box center [10, 52] width 6 height 10
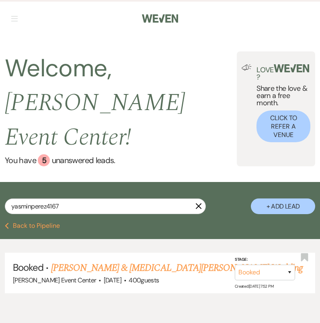
click at [74, 186] on div "yasminperez4167 X + Add Lead" at bounding box center [160, 203] width 320 height 35
click at [77, 198] on input "yasminperez4167" at bounding box center [105, 206] width 201 height 16
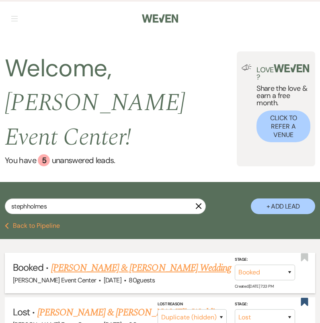
click at [64, 261] on link "Darius Jones & Stephanie Holmes's Wedding" at bounding box center [141, 268] width 180 height 14
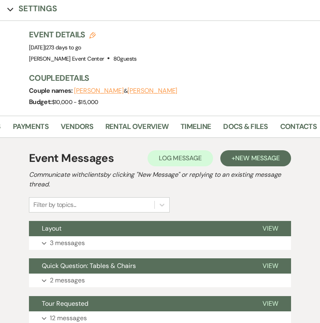
scroll to position [0, 138]
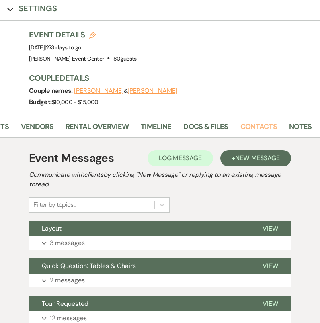
click at [253, 121] on link "Contacts" at bounding box center [258, 129] width 37 height 16
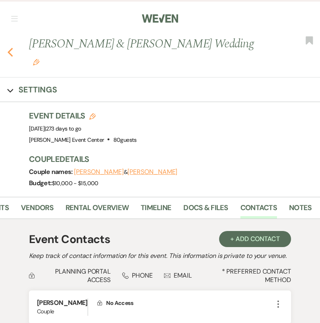
click at [7, 47] on icon "Previous" at bounding box center [10, 52] width 6 height 10
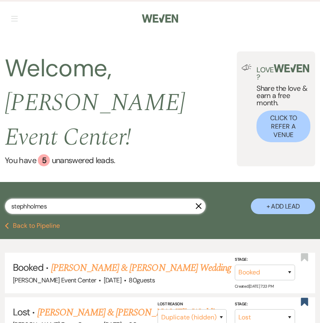
click at [106, 198] on input "stephholmes" at bounding box center [105, 206] width 201 height 16
click at [105, 198] on input "stephholmes" at bounding box center [105, 206] width 201 height 16
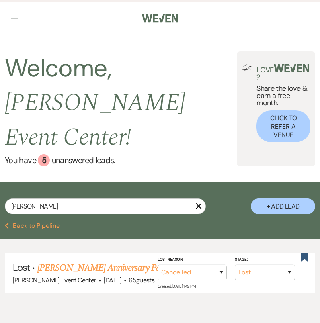
click at [120, 261] on link "Tara Franklin's Anniversary Party" at bounding box center [103, 268] width 132 height 14
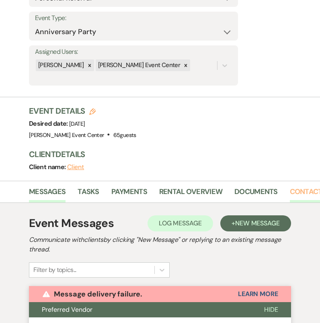
scroll to position [0, 50]
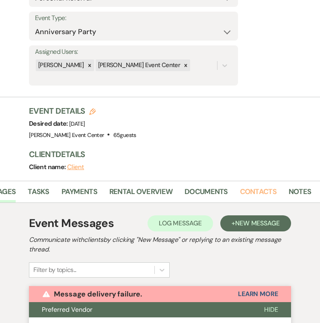
drag, startPoint x: 264, startPoint y: 195, endPoint x: 261, endPoint y: 202, distance: 8.1
click at [264, 195] on link "Contacts" at bounding box center [258, 194] width 37 height 16
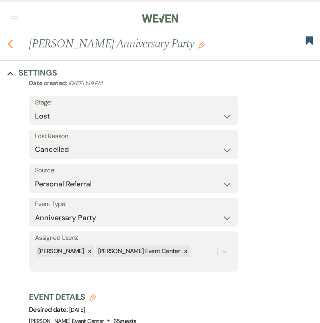
click at [12, 45] on icon "Previous" at bounding box center [10, 44] width 6 height 10
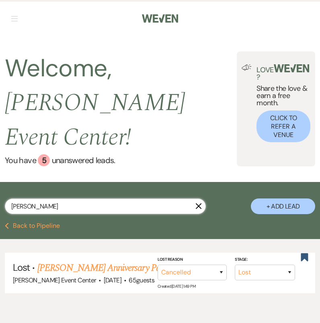
click at [51, 198] on input "tara" at bounding box center [105, 206] width 201 height 16
click at [50, 198] on input "tara" at bounding box center [105, 206] width 201 height 16
click at [49, 198] on input "tara" at bounding box center [105, 206] width 201 height 16
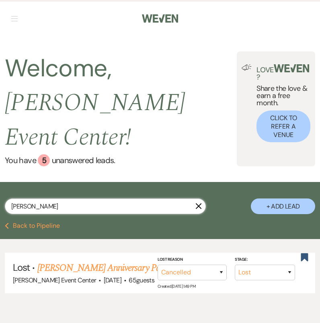
click at [49, 198] on input "tara" at bounding box center [105, 206] width 201 height 16
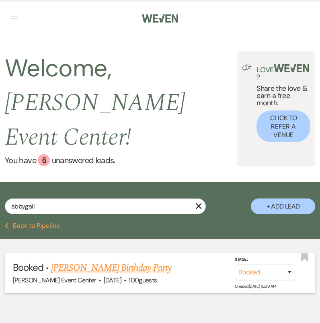
click at [104, 276] on span "Nov 29, 2025" at bounding box center [113, 280] width 18 height 8
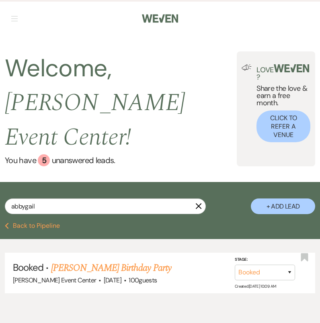
click at [72, 261] on link "Abbygail Villegas's Birthday Party" at bounding box center [111, 268] width 120 height 14
click at [72, 231] on div "Dashboard Manage Venues Expand Artis Event Center Bookings To Do Analytics Expa…" at bounding box center [160, 183] width 320 height 366
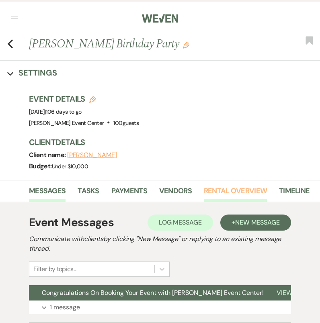
scroll to position [0, 138]
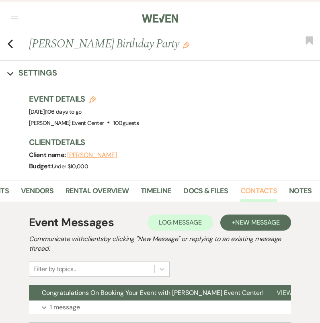
click at [248, 190] on link "Contacts" at bounding box center [258, 193] width 37 height 16
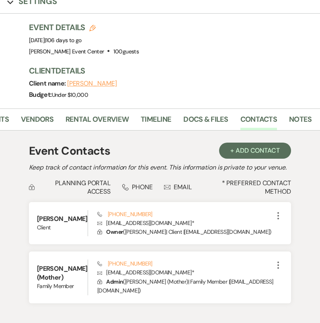
scroll to position [60, 0]
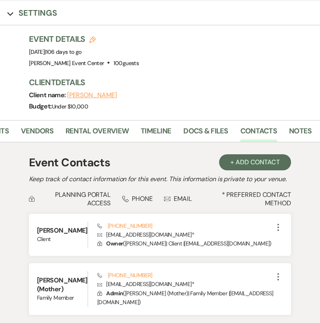
click at [11, 13] on icon "Expand" at bounding box center [10, 14] width 6 height 6
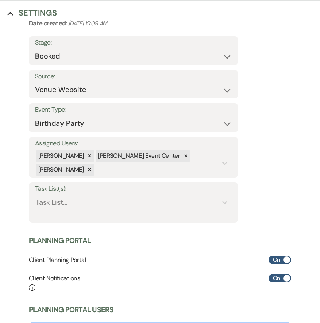
scroll to position [0, 0]
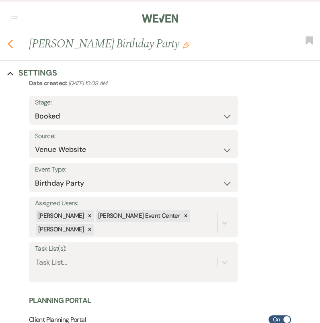
click at [11, 45] on icon "Previous" at bounding box center [10, 44] width 6 height 10
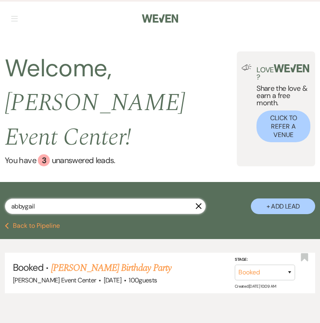
click at [58, 198] on input "abbygail" at bounding box center [105, 206] width 201 height 16
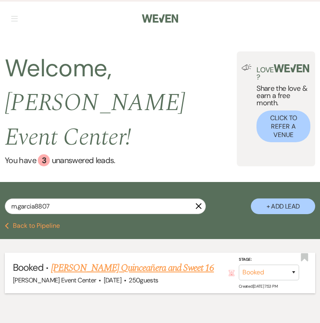
click at [120, 261] on link "Monique Garcia's Quinceañera and Sweet 16" at bounding box center [132, 268] width 163 height 14
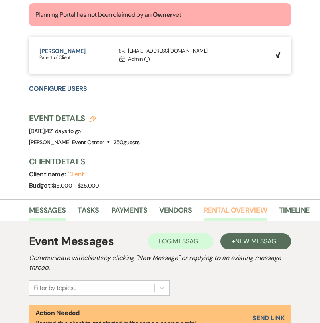
scroll to position [0, 138]
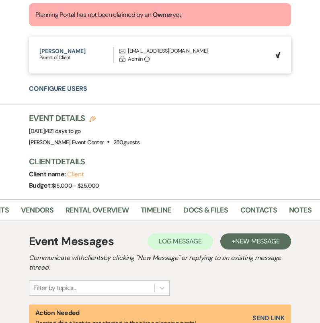
click at [278, 210] on li "Contacts" at bounding box center [264, 212] width 49 height 18
click at [264, 211] on link "Contacts" at bounding box center [258, 212] width 37 height 16
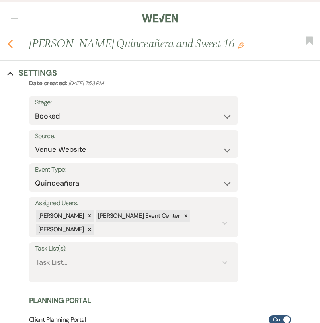
click at [11, 46] on use "button" at bounding box center [10, 43] width 5 height 9
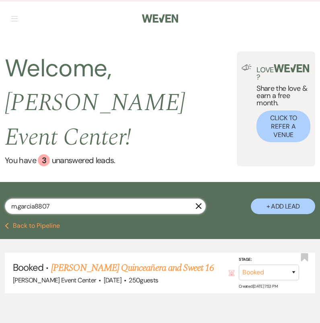
click at [57, 198] on input "m.garcia8807" at bounding box center [105, 206] width 201 height 16
click at [61, 198] on input "m.garcia8807" at bounding box center [105, 206] width 201 height 16
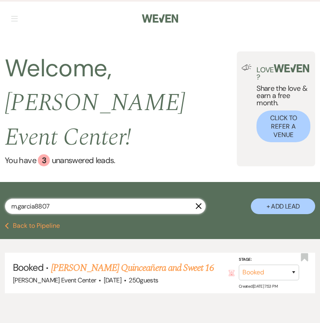
click at [61, 198] on input "m.garcia8807" at bounding box center [105, 206] width 201 height 16
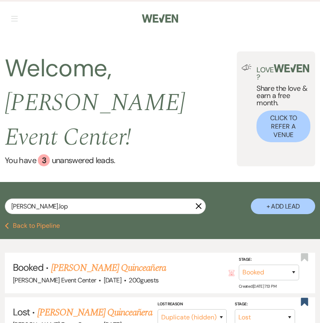
click at [90, 261] on link "Cherly Lopez's Quinceañera" at bounding box center [108, 268] width 115 height 14
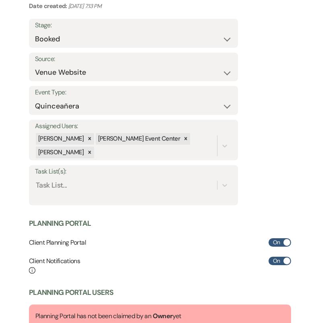
scroll to position [75, 0]
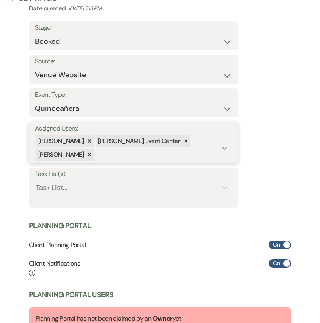
click at [225, 147] on icon at bounding box center [224, 148] width 5 height 3
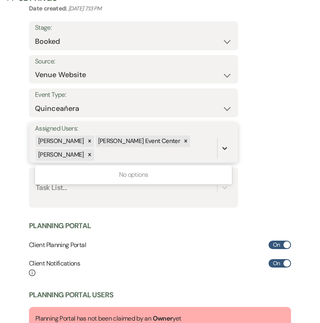
click at [225, 147] on icon at bounding box center [224, 148] width 5 height 3
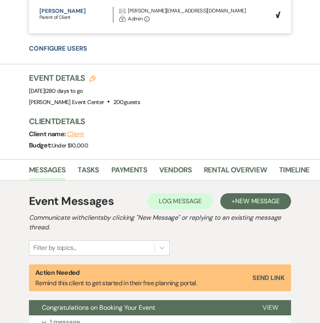
scroll to position [0, 138]
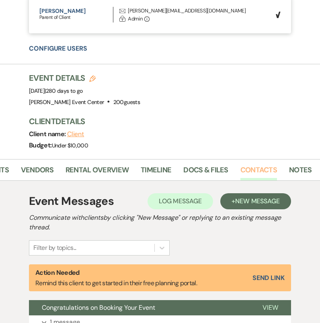
click at [257, 167] on link "Contacts" at bounding box center [258, 172] width 37 height 16
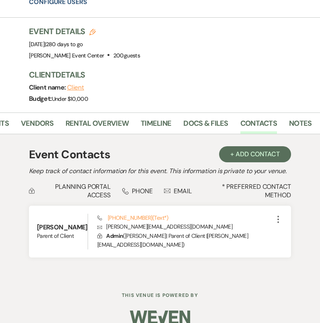
scroll to position [478, 0]
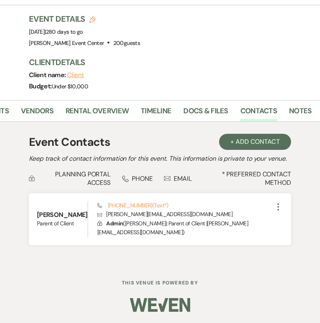
drag, startPoint x: 163, startPoint y: 88, endPoint x: 156, endPoint y: 87, distance: 7.4
click at [163, 88] on div "Budget: Under $10,000" at bounding box center [170, 86] width 283 height 11
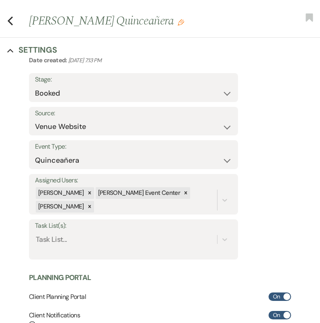
scroll to position [0, 0]
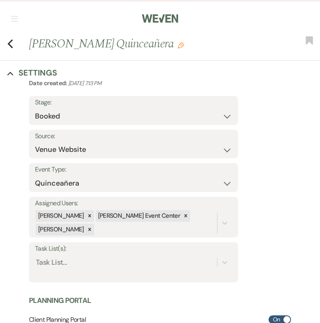
drag, startPoint x: 13, startPoint y: 45, endPoint x: 14, endPoint y: 61, distance: 16.5
click at [13, 45] on div "Previous Cherly Lopez's Quinceañera Edit Bookmark" at bounding box center [158, 47] width 324 height 25
click at [11, 41] on use "button" at bounding box center [10, 43] width 5 height 9
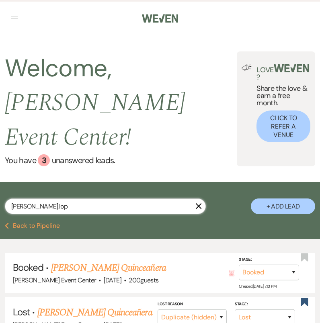
click at [81, 198] on input "cherly.lop" at bounding box center [105, 206] width 201 height 16
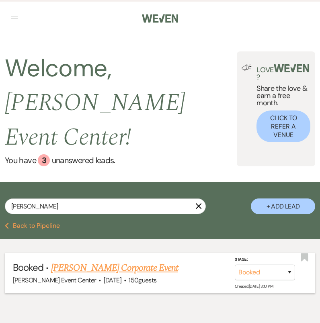
click at [128, 276] on span "150 guests" at bounding box center [142, 280] width 28 height 8
click at [122, 261] on link "Sommer Coffer's Corporate Event" at bounding box center [114, 268] width 127 height 14
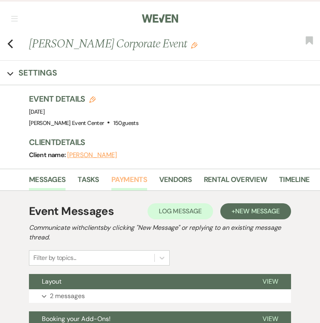
click at [133, 179] on link "Payments" at bounding box center [129, 182] width 36 height 16
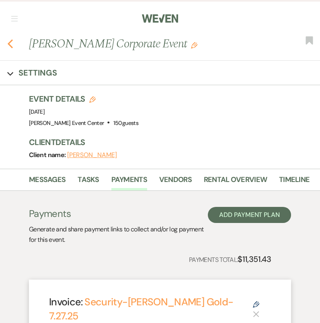
click at [12, 46] on icon "Previous" at bounding box center [10, 44] width 6 height 10
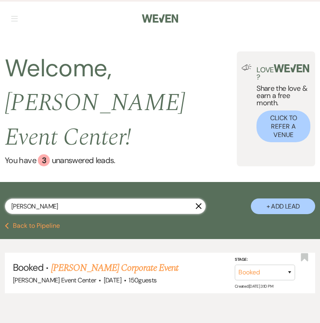
click at [59, 198] on input "coffer" at bounding box center [105, 206] width 201 height 16
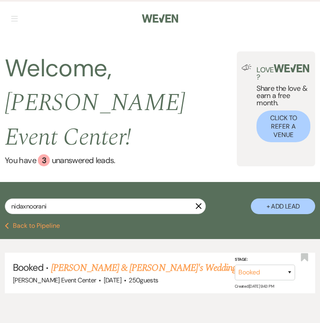
click at [89, 261] on link "Nida Noorani & Fiance's Wedding" at bounding box center [143, 268] width 185 height 14
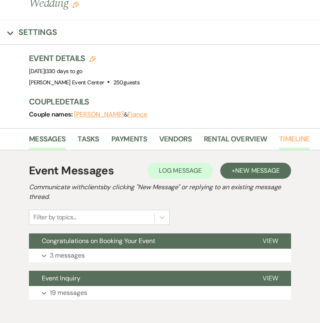
scroll to position [0, 138]
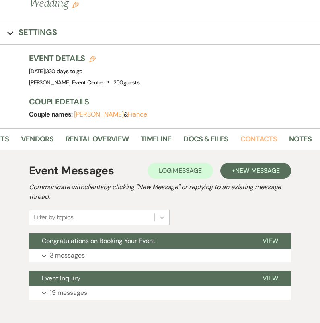
click at [257, 133] on link "Contacts" at bounding box center [258, 141] width 37 height 16
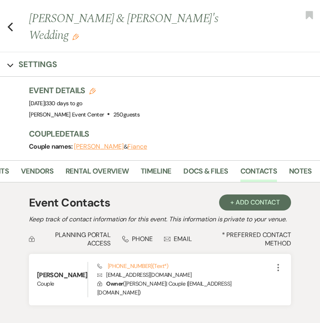
scroll to position [21, 0]
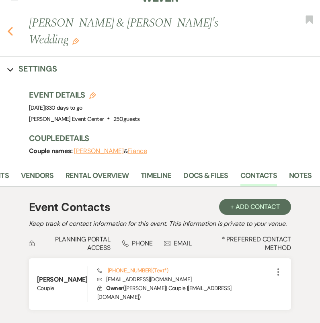
click at [7, 26] on icon "Previous" at bounding box center [10, 31] width 6 height 10
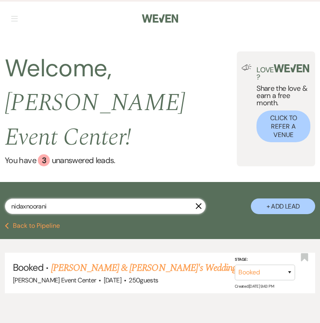
click at [99, 198] on input "nidaxnoorani" at bounding box center [105, 206] width 201 height 16
click at [100, 198] on input "nidaxnoorani" at bounding box center [105, 206] width 201 height 16
click at [99, 198] on input "nidaxnoorani" at bounding box center [105, 206] width 201 height 16
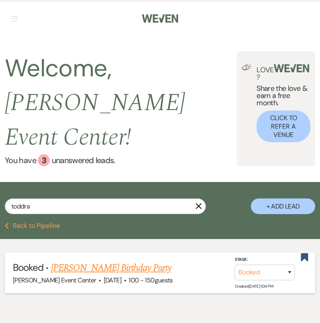
click at [104, 276] on span "Sep 12, 2025" at bounding box center [113, 280] width 18 height 8
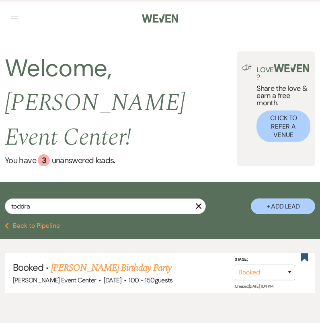
click at [102, 261] on link "Patrice Bennett's Birthday Party" at bounding box center [111, 268] width 120 height 14
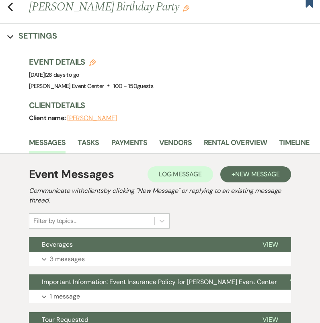
scroll to position [0, 138]
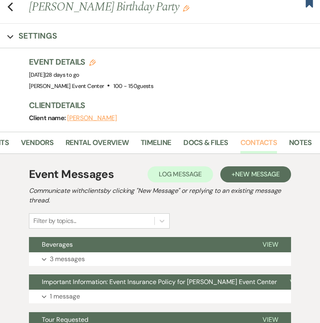
click at [251, 142] on link "Contacts" at bounding box center [258, 145] width 37 height 16
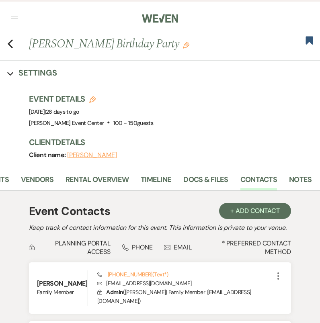
click at [16, 43] on div "Previous Patrice Bennett's Birthday Party Edit Bookmark" at bounding box center [158, 47] width 324 height 25
click at [13, 44] on div "Previous Patrice Bennett's Birthday Party Edit Bookmark" at bounding box center [158, 47] width 324 height 25
click at [11, 45] on icon "Previous" at bounding box center [10, 44] width 6 height 10
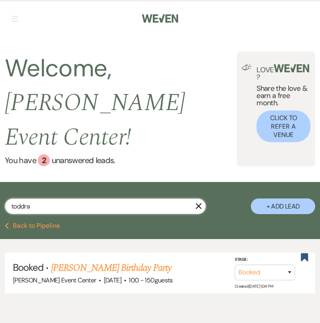
click at [78, 198] on input "toddra" at bounding box center [105, 206] width 201 height 16
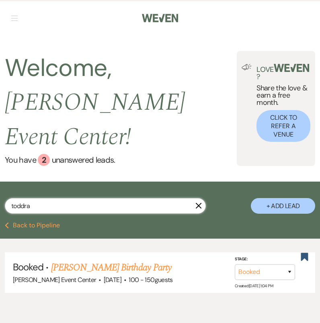
click at [78, 198] on input "toddra" at bounding box center [105, 206] width 201 height 16
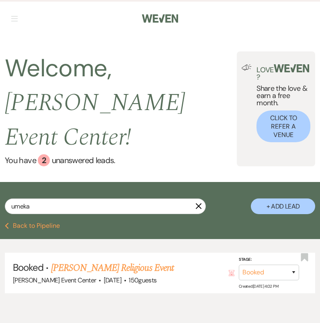
click at [93, 261] on link "Umeka Wright's Religious Event" at bounding box center [112, 268] width 122 height 14
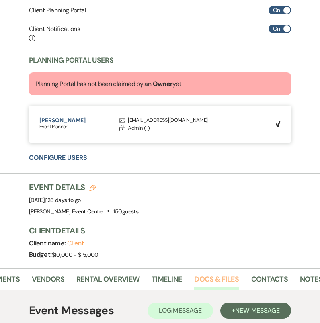
scroll to position [306, 0]
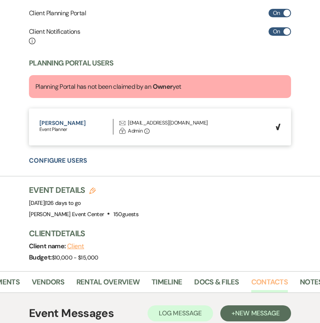
click at [257, 278] on link "Contacts" at bounding box center [269, 284] width 37 height 16
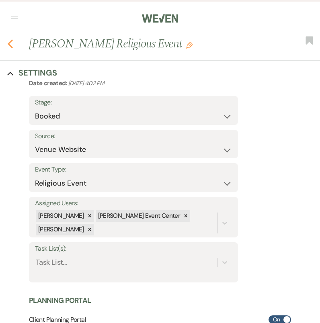
click at [11, 44] on icon "Previous" at bounding box center [10, 44] width 6 height 10
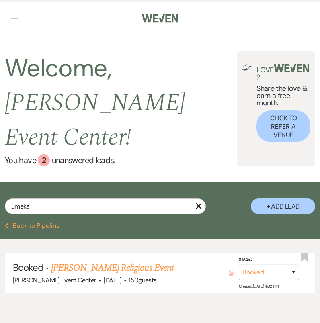
drag, startPoint x: 54, startPoint y: 162, endPoint x: 57, endPoint y: 169, distance: 7.4
click at [54, 186] on div "umeka X + Add Lead" at bounding box center [160, 203] width 320 height 35
click at [61, 198] on input "umeka" at bounding box center [105, 206] width 201 height 16
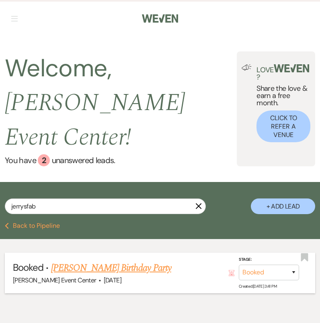
click at [99, 275] on div "Artis Event Center · Jul 12, 2025" at bounding box center [160, 280] width 294 height 10
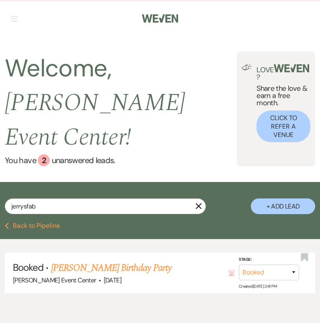
click at [107, 261] on link "Joselo Sostre's Birthday Party" at bounding box center [111, 268] width 120 height 14
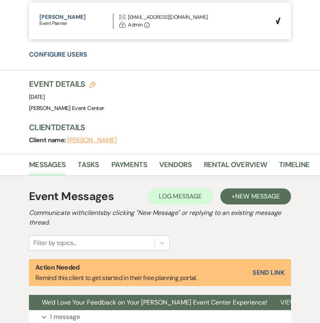
scroll to position [0, 138]
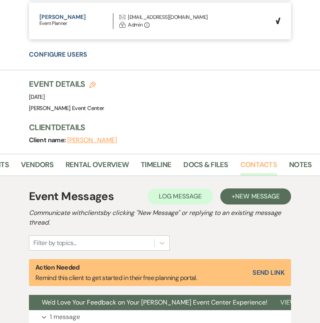
click at [257, 164] on link "Contacts" at bounding box center [258, 167] width 37 height 16
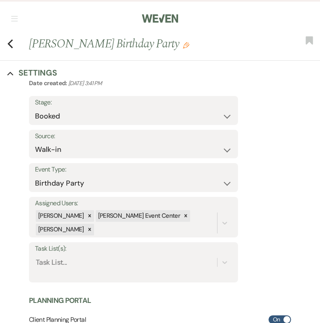
click at [15, 43] on div "Previous Joselo Sostre's Birthday Party Edit Bookmark" at bounding box center [158, 47] width 324 height 25
click at [12, 43] on icon "Previous" at bounding box center [10, 44] width 6 height 10
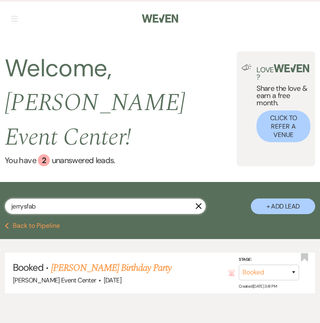
click at [74, 198] on input "jerrysfab" at bounding box center [105, 206] width 201 height 16
click at [73, 198] on input "jerrysfab" at bounding box center [105, 206] width 201 height 16
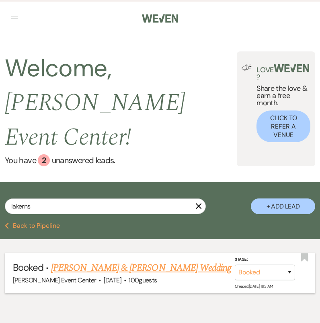
click at [145, 275] on div "Artis Event Center · Jun 26, 2027 · 100 guests" at bounding box center [160, 280] width 294 height 10
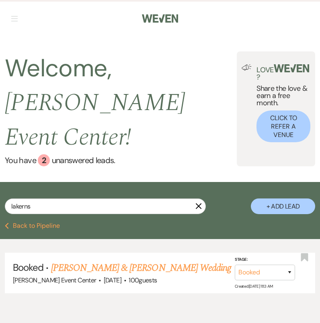
click at [100, 261] on link "Tony Wiggins & LaToya Kerns's Wedding" at bounding box center [141, 268] width 180 height 14
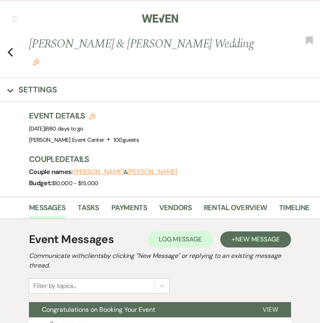
scroll to position [0, 138]
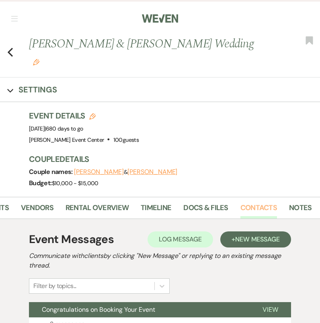
click at [264, 202] on link "Contacts" at bounding box center [258, 210] width 37 height 16
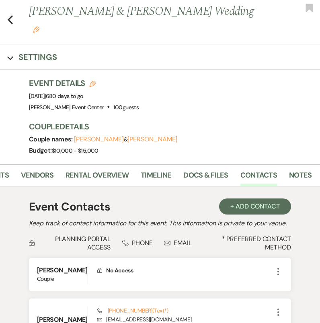
scroll to position [62, 0]
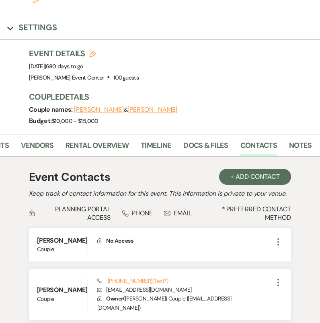
drag, startPoint x: 10, startPoint y: 12, endPoint x: 16, endPoint y: 153, distance: 141.4
click at [10, 25] on icon "Expand" at bounding box center [10, 28] width 6 height 6
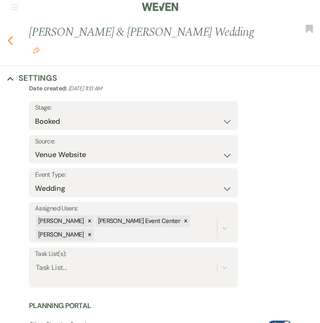
scroll to position [0, 0]
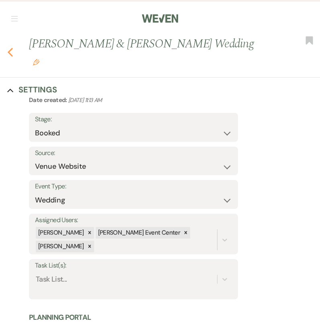
click at [13, 37] on div "Previous Tony Wiggins & LaToya Kerns's Wedding Edit Bookmark" at bounding box center [158, 56] width 324 height 42
click at [10, 47] on icon "Previous" at bounding box center [10, 52] width 6 height 10
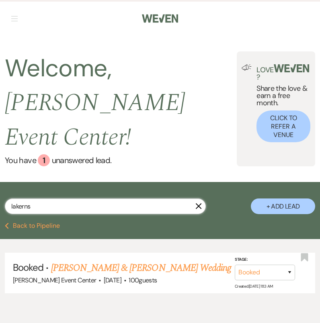
click at [75, 198] on input "lakerns" at bounding box center [105, 206] width 201 height 16
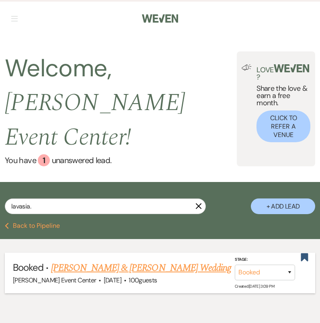
click at [101, 261] on link "Daniel Guest & Lavasia Williams's Wedding" at bounding box center [141, 268] width 180 height 14
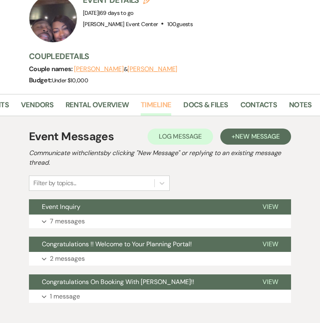
scroll to position [122, 0]
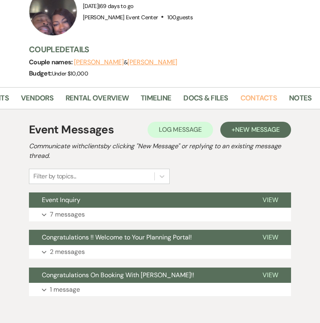
click at [253, 92] on link "Contacts" at bounding box center [258, 100] width 37 height 16
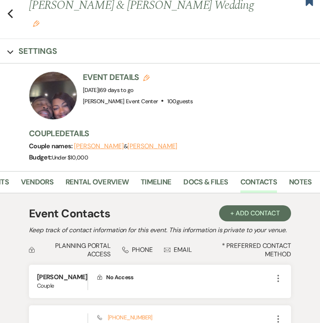
scroll to position [16, 0]
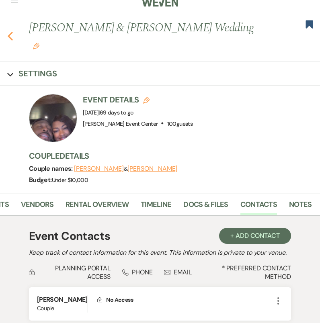
click at [12, 31] on icon "Previous" at bounding box center [10, 36] width 6 height 10
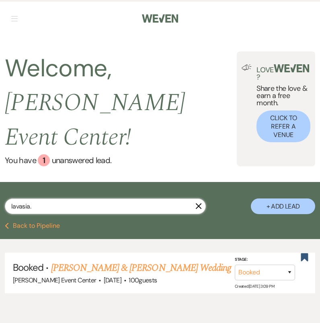
click at [72, 198] on input "lavasia." at bounding box center [105, 206] width 201 height 16
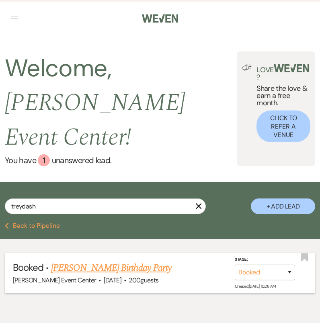
click at [112, 275] on div "Artis Event Center · Jan 24, 2026 · 200 guests" at bounding box center [160, 280] width 294 height 10
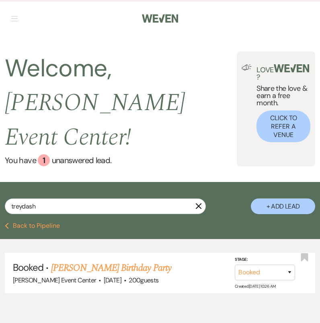
click at [110, 261] on link "Travin Dashiell's Birthday Party" at bounding box center [111, 268] width 120 height 14
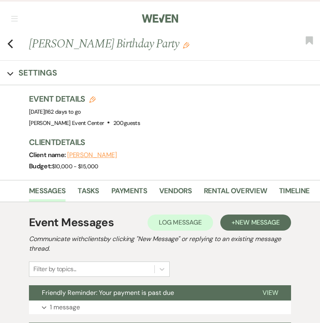
scroll to position [0, 138]
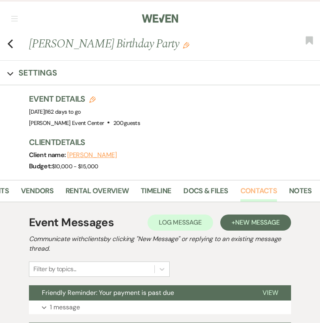
click at [257, 196] on link "Contacts" at bounding box center [258, 193] width 37 height 16
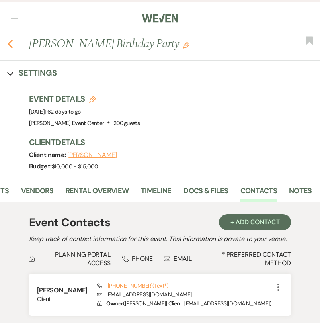
click at [12, 45] on icon "Previous" at bounding box center [10, 44] width 6 height 10
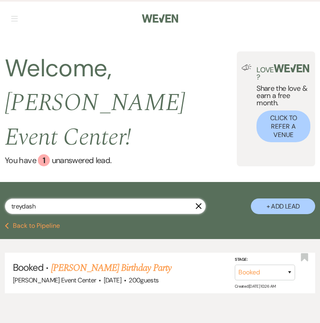
click at [71, 198] on input "treydash" at bounding box center [105, 206] width 201 height 16
click at [71, 198] on input "treydas" at bounding box center [105, 206] width 201 height 16
click at [70, 198] on input "treydas" at bounding box center [105, 206] width 201 height 16
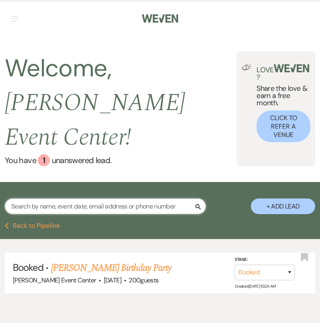
click at [65, 198] on input "text" at bounding box center [105, 206] width 201 height 16
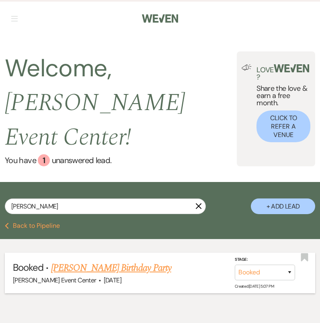
click at [106, 261] on link "Tiwana Johnson's Birthday Party" at bounding box center [111, 268] width 120 height 14
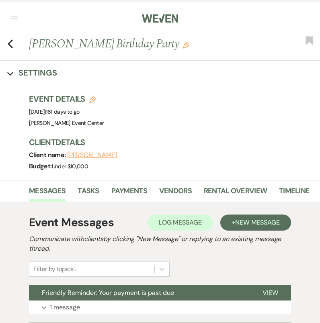
scroll to position [0, 138]
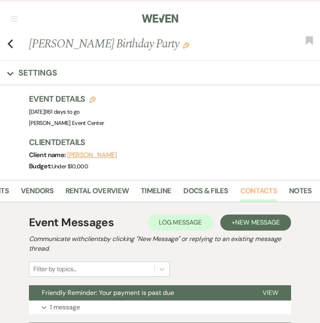
click at [252, 191] on link "Contacts" at bounding box center [258, 193] width 37 height 16
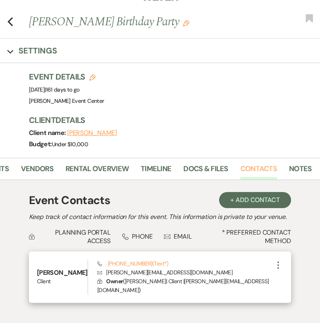
scroll to position [21, 0]
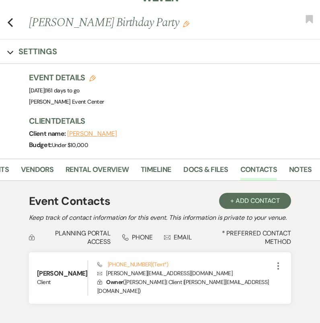
drag, startPoint x: 13, startPoint y: 26, endPoint x: 21, endPoint y: 63, distance: 36.9
click at [13, 26] on div "Previous Tiwana Johnson's Birthday Party Edit Bookmark" at bounding box center [158, 26] width 324 height 25
click at [12, 20] on icon "Previous" at bounding box center [10, 23] width 6 height 10
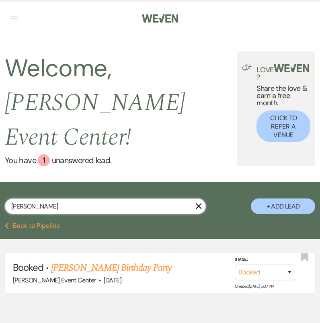
click at [67, 198] on input "tiwana" at bounding box center [105, 206] width 201 height 16
click at [69, 198] on input "tiwana" at bounding box center [105, 206] width 201 height 16
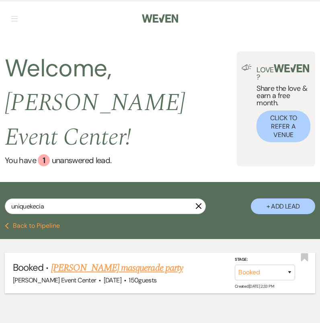
click at [124, 281] on span "·" at bounding box center [125, 281] width 2 height 0
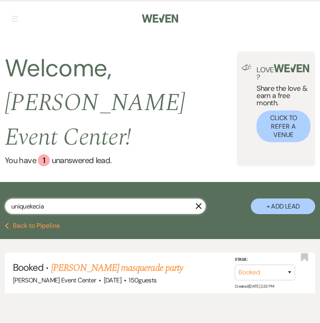
click at [78, 198] on input "uniquekecia" at bounding box center [105, 206] width 201 height 16
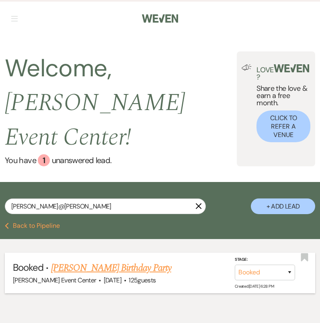
click at [128, 275] on div "Artis Event Center · Jul 26, 2025 · 125 guests" at bounding box center [160, 280] width 294 height 10
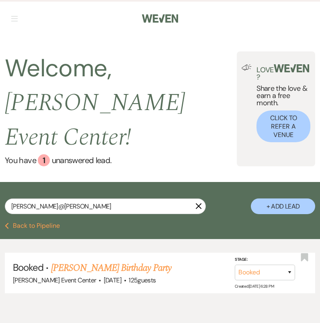
click at [113, 261] on link "Latonya Mitchell's Birthday Party" at bounding box center [111, 268] width 120 height 14
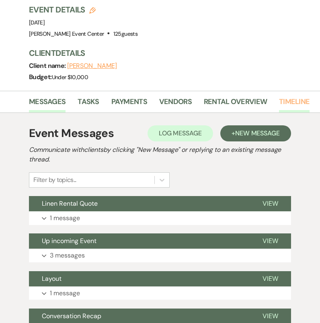
scroll to position [0, 138]
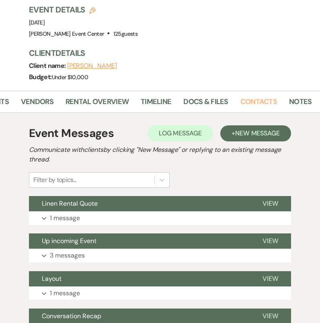
click at [253, 105] on link "Contacts" at bounding box center [258, 104] width 37 height 16
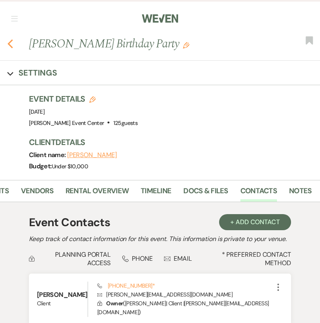
click at [12, 43] on icon "Previous" at bounding box center [10, 44] width 6 height 10
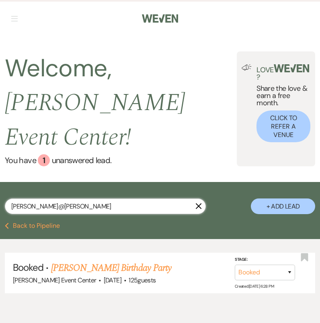
click at [88, 198] on input "latonya@bentley" at bounding box center [105, 206] width 201 height 16
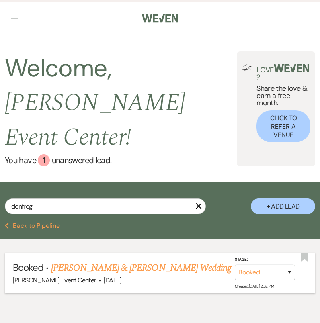
click at [139, 275] on div "Artis Event Center · May 9, 2026" at bounding box center [160, 280] width 294 height 10
click at [90, 261] on link "Lo Hawthorne & Jessica Leavy's Wedding" at bounding box center [141, 268] width 180 height 14
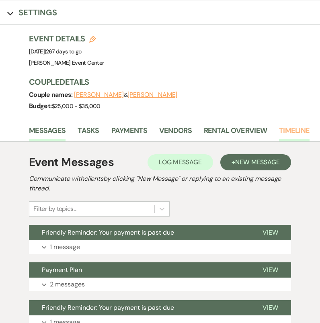
scroll to position [0, 138]
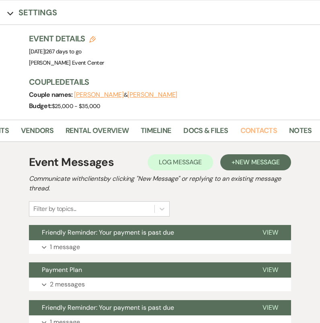
click at [255, 125] on link "Contacts" at bounding box center [258, 133] width 37 height 16
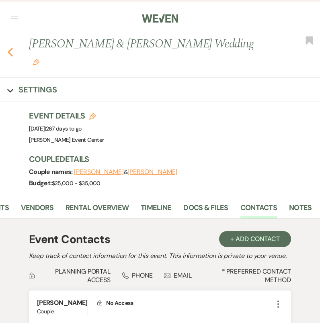
click at [10, 47] on icon "Previous" at bounding box center [10, 52] width 6 height 10
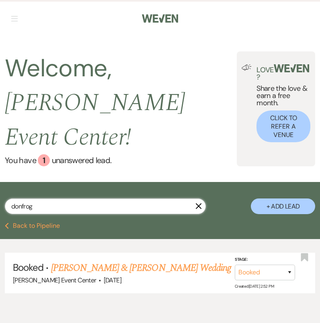
click at [96, 198] on input "donfrog" at bounding box center [105, 206] width 201 height 16
click at [109, 261] on link "Gabrielle & Ry’Shun's Wedding" at bounding box center [141, 268] width 180 height 14
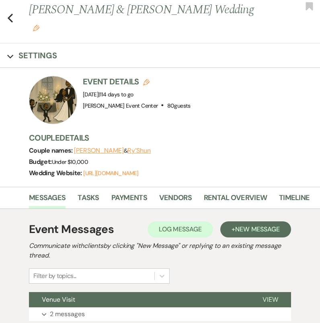
scroll to position [0, 138]
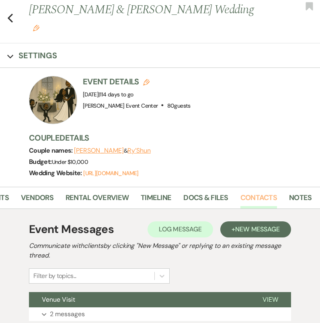
click at [252, 192] on link "Contacts" at bounding box center [258, 200] width 37 height 16
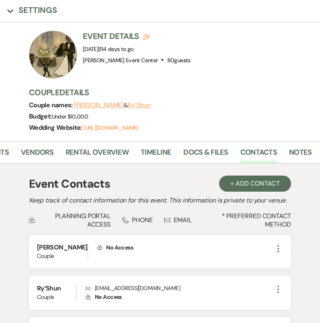
scroll to position [78, 0]
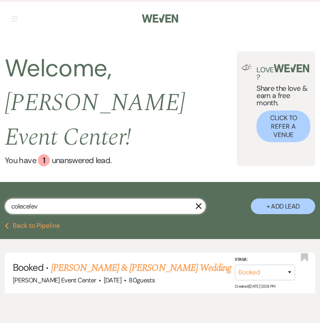
click at [69, 198] on input "colecelev" at bounding box center [105, 206] width 201 height 16
click at [70, 198] on input "colecelev" at bounding box center [105, 206] width 201 height 16
click at [71, 198] on input "colecelev" at bounding box center [105, 206] width 201 height 16
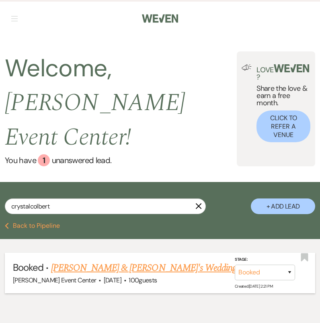
click at [135, 253] on li "Booked · Crystal Colbert & Fiance's Wedding Artis Event Center · Aug 22, 2026 ·…" at bounding box center [160, 273] width 310 height 41
click at [129, 261] on link "[PERSON_NAME] & [PERSON_NAME]'s Wedding" at bounding box center [143, 268] width 185 height 14
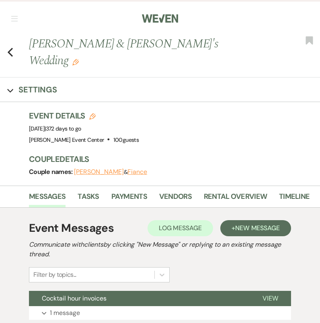
scroll to position [0, 138]
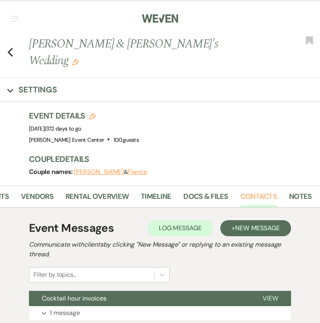
click at [246, 191] on link "Contacts" at bounding box center [258, 199] width 37 height 16
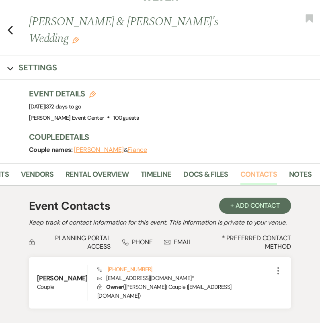
scroll to position [22, 0]
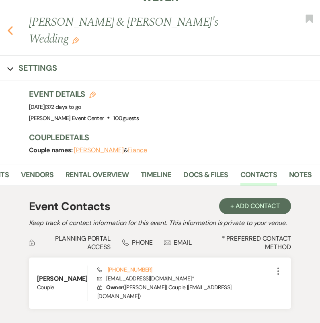
click at [10, 26] on icon "Previous" at bounding box center [10, 31] width 6 height 10
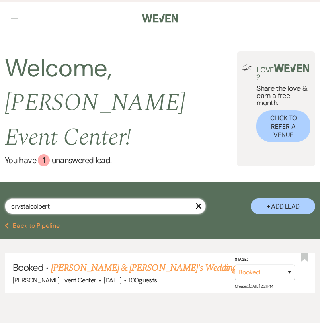
click at [107, 198] on input "crystalcolbert" at bounding box center [105, 206] width 201 height 16
click at [106, 198] on input "crystalcolbert" at bounding box center [105, 206] width 201 height 16
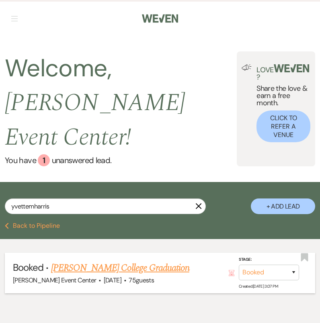
click at [128, 276] on span "75 guests" at bounding box center [140, 280] width 25 height 8
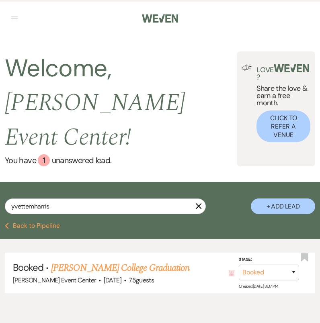
click at [118, 261] on link "Yvette Mangram Harris's College Graduation" at bounding box center [120, 268] width 138 height 14
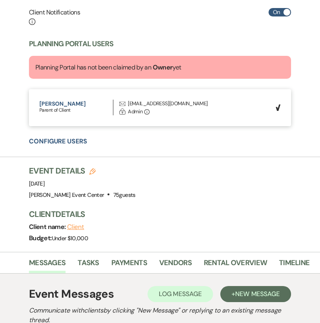
scroll to position [0, 138]
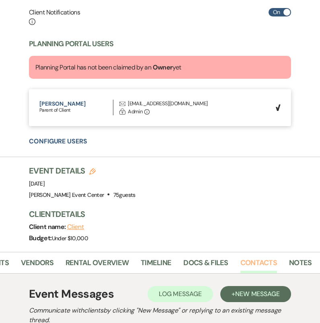
click at [265, 260] on link "Contacts" at bounding box center [258, 265] width 37 height 16
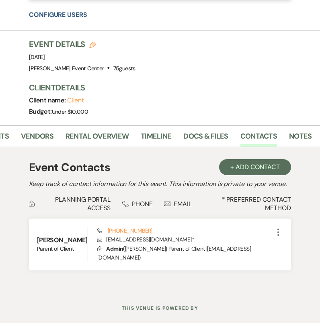
scroll to position [452, 0]
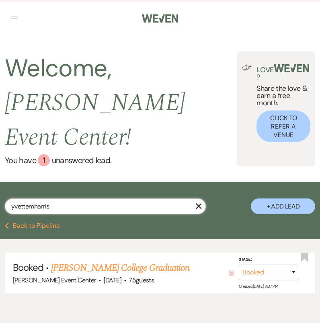
click at [64, 198] on input "yvettemharris" at bounding box center [105, 206] width 201 height 16
click at [63, 198] on input "yvettemharris" at bounding box center [105, 206] width 201 height 16
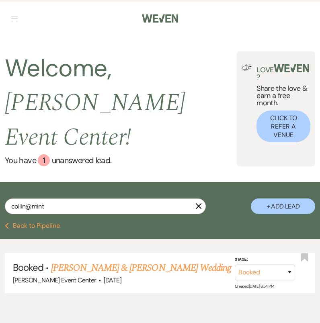
click at [67, 261] on link "Collin Bynum & Dayana Guerrero's Wedding" at bounding box center [141, 268] width 180 height 14
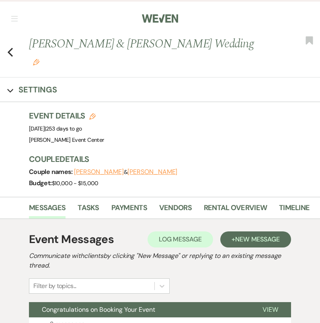
scroll to position [0, 138]
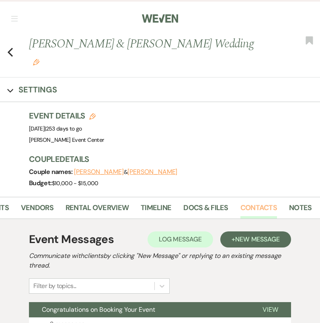
click at [250, 202] on link "Contacts" at bounding box center [258, 210] width 37 height 16
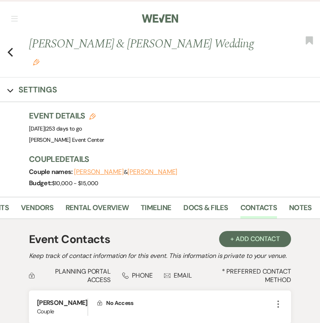
click at [12, 47] on icon "Previous" at bounding box center [10, 52] width 6 height 10
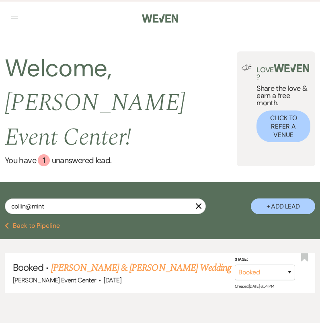
drag, startPoint x: 69, startPoint y: 163, endPoint x: 67, endPoint y: 169, distance: 5.7
click at [69, 186] on div "collin@mint X + Add Lead" at bounding box center [160, 203] width 320 height 35
click at [65, 198] on input "collin@mint" at bounding box center [105, 206] width 201 height 16
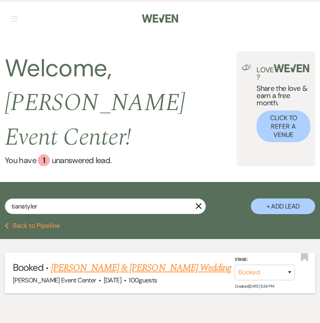
click at [108, 275] on div "Artis Event Center · Oct 2, 2026 · 100 guests" at bounding box center [160, 280] width 294 height 10
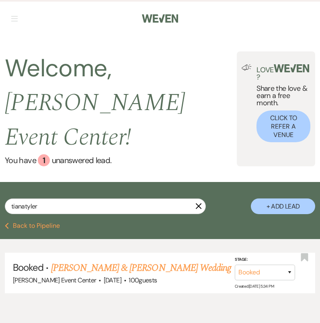
click at [105, 261] on link "Xavier Vault & Tiana Tyler's Wedding" at bounding box center [141, 268] width 180 height 14
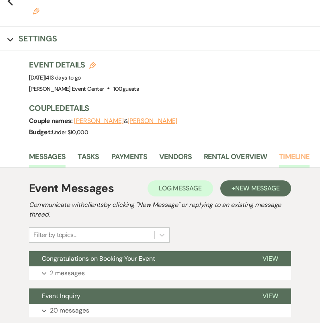
scroll to position [0, 138]
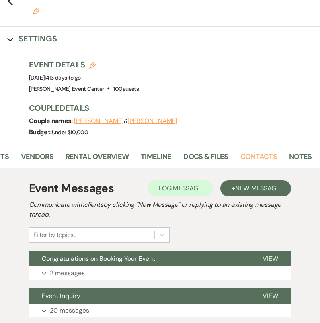
click at [257, 151] on link "Contacts" at bounding box center [258, 159] width 37 height 16
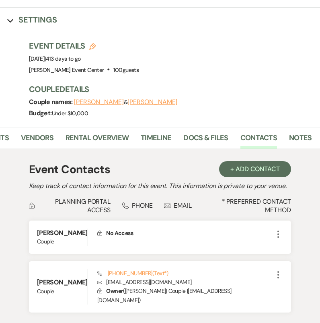
scroll to position [71, 0]
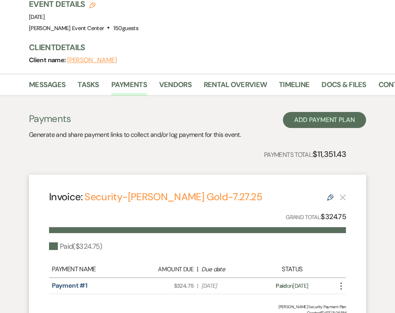
scroll to position [0, 63]
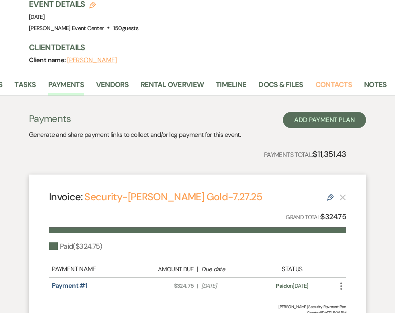
click at [329, 81] on link "Contacts" at bounding box center [333, 87] width 37 height 16
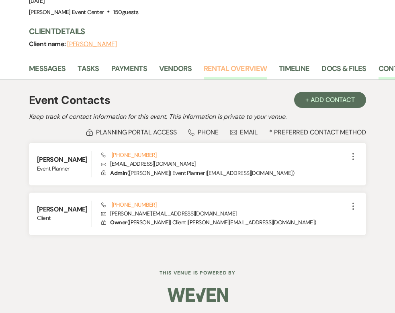
click at [230, 72] on link "Rental Overview" at bounding box center [235, 71] width 63 height 16
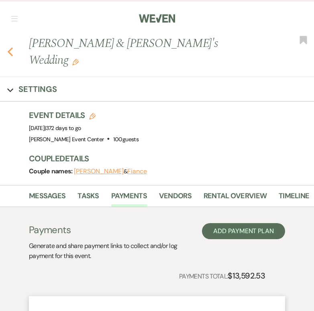
click at [13, 47] on icon "Previous" at bounding box center [10, 52] width 6 height 10
click at [12, 47] on use "button" at bounding box center [10, 51] width 5 height 9
